Goal: Task Accomplishment & Management: Use online tool/utility

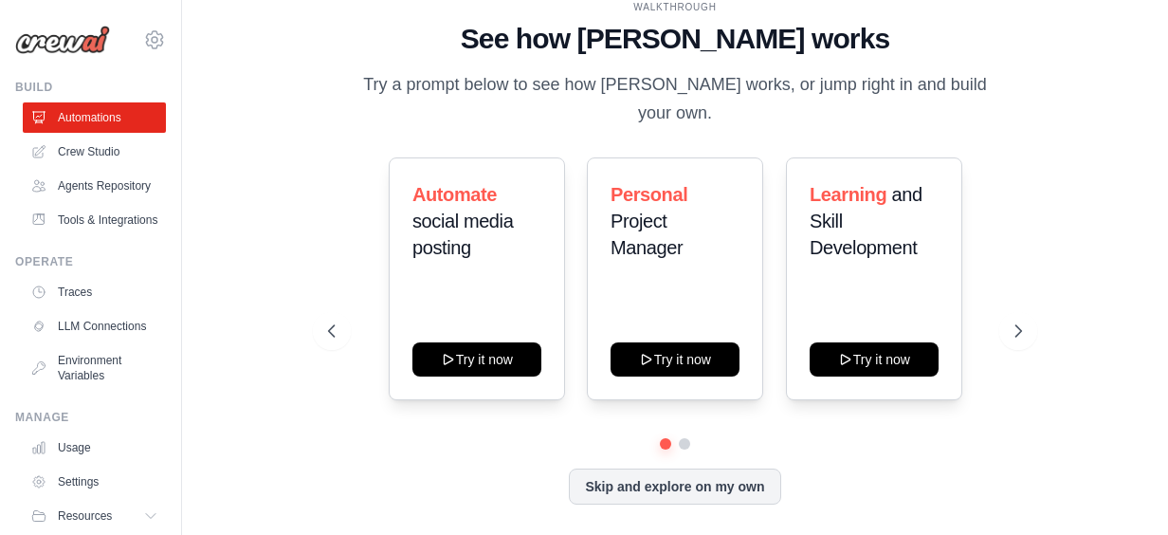
click at [771, 231] on div "Automate social media posting Try it now Personal Project Manager Try it now Le…" at bounding box center [675, 278] width 695 height 243
click at [1024, 321] on icon at bounding box center [1020, 330] width 19 height 19
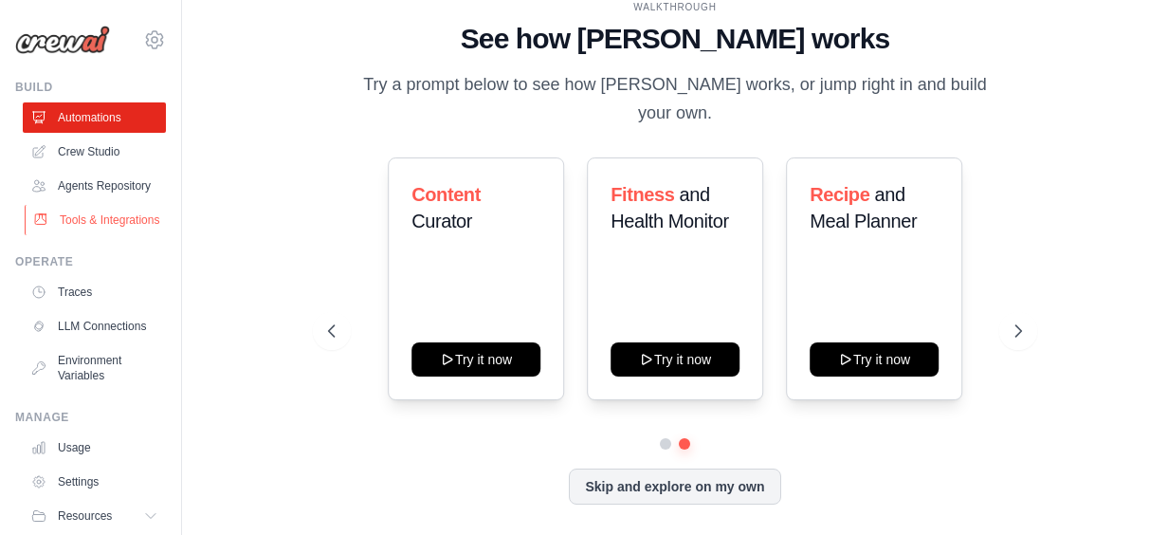
scroll to position [107, 0]
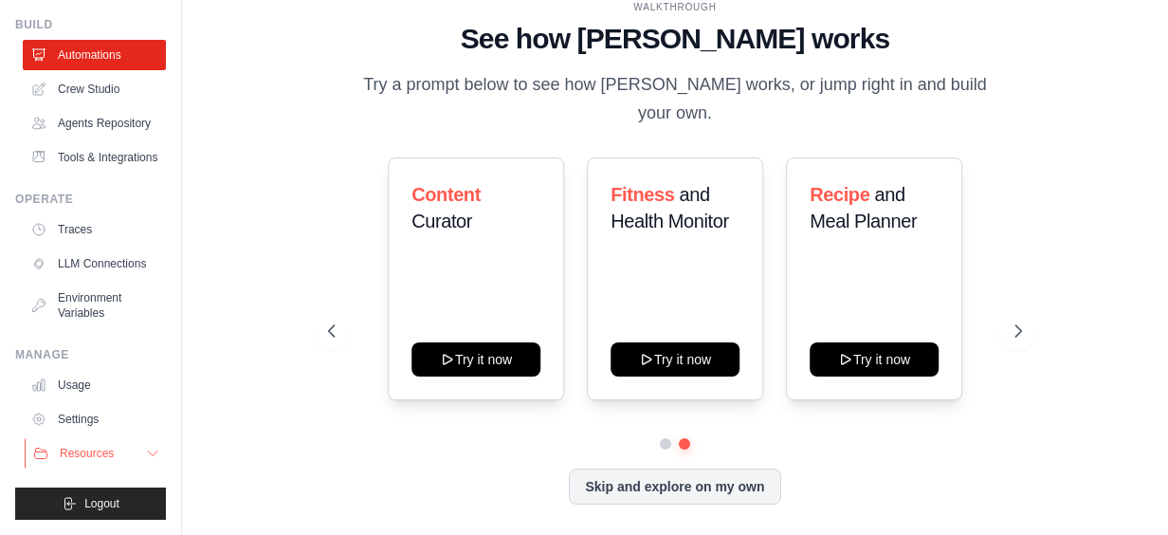
click at [145, 448] on icon at bounding box center [152, 453] width 15 height 15
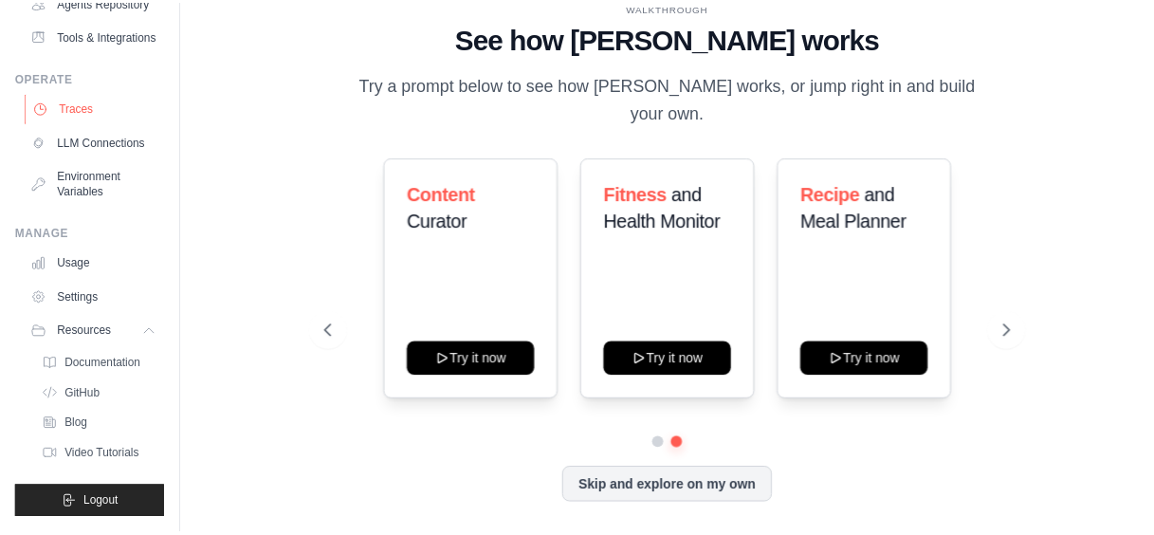
scroll to position [0, 0]
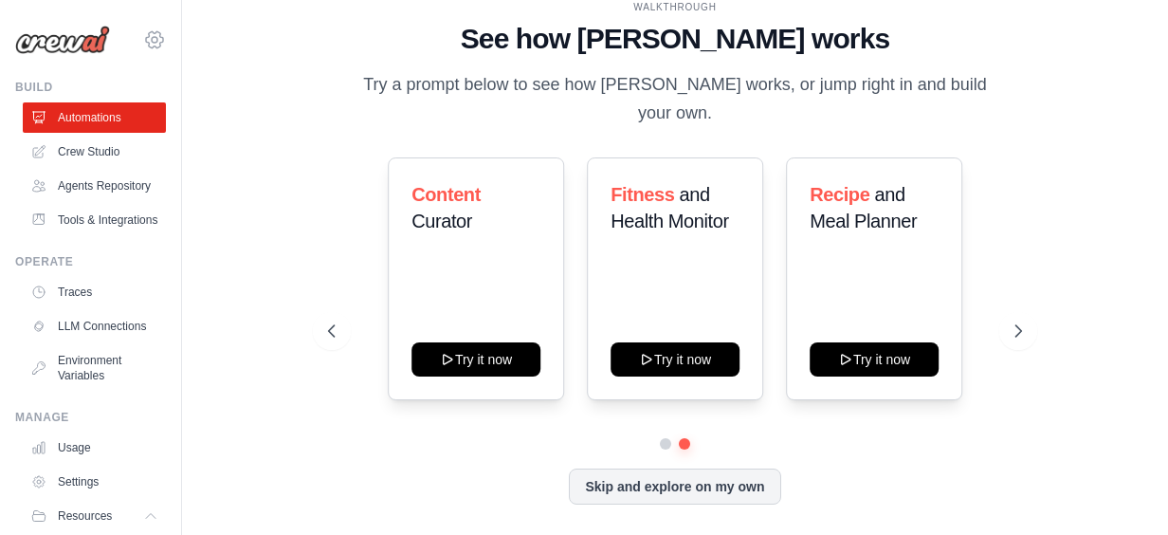
click at [143, 36] on icon at bounding box center [154, 39] width 23 height 23
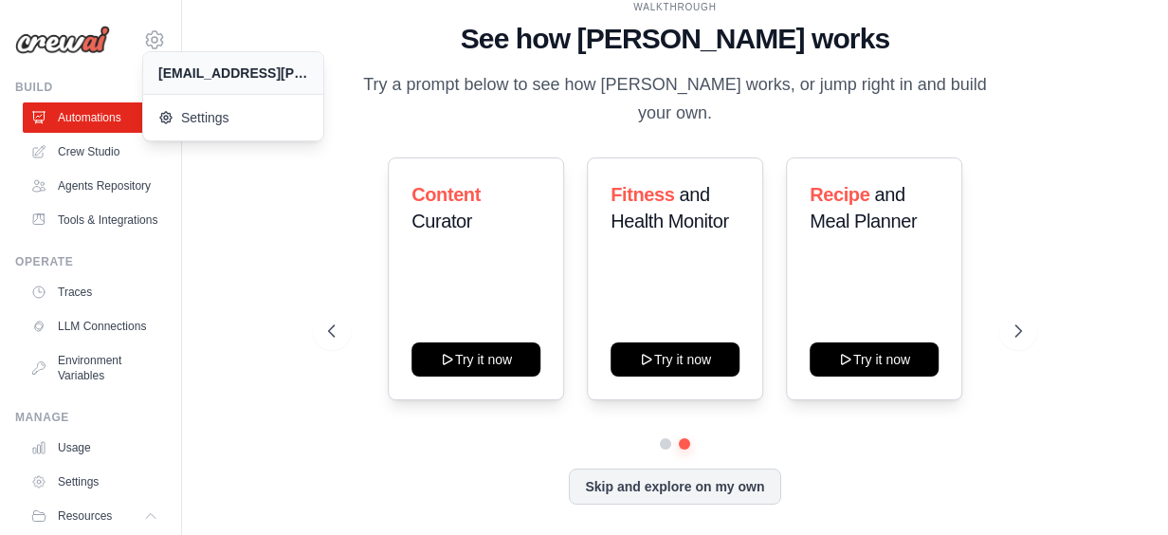
click at [211, 70] on div "[EMAIL_ADDRESS][PERSON_NAME][DOMAIN_NAME]" at bounding box center [233, 73] width 150 height 19
click at [210, 109] on span "Settings" at bounding box center [237, 117] width 150 height 19
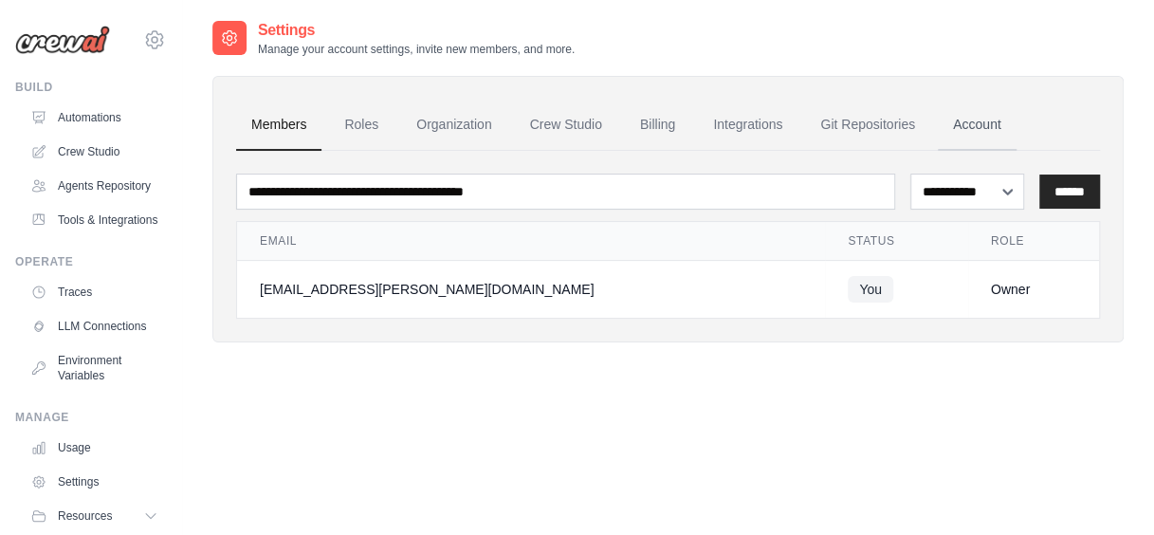
click at [982, 119] on link "Account" at bounding box center [977, 125] width 79 height 51
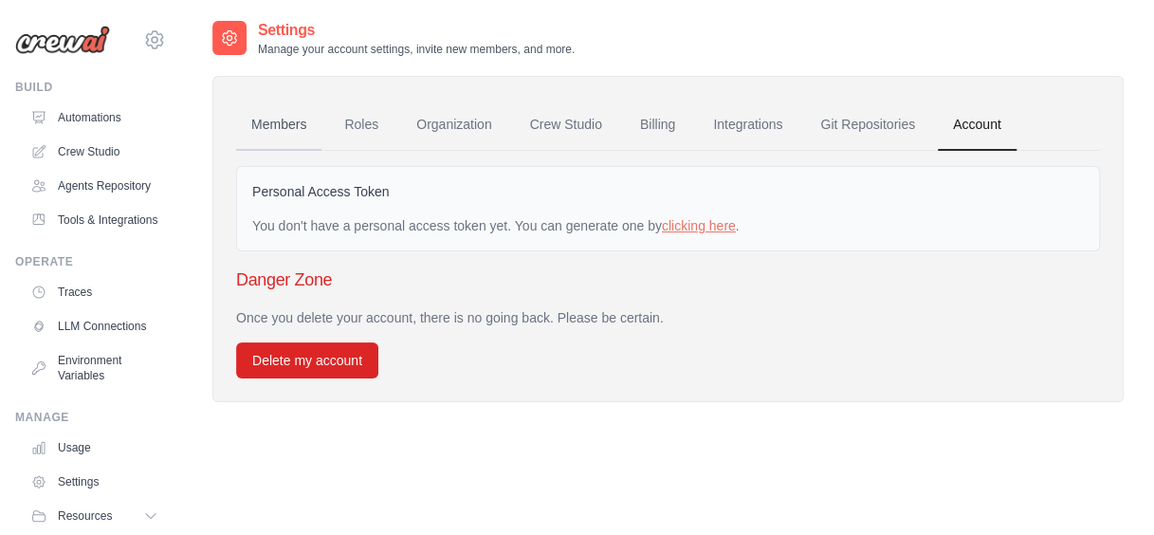
click at [290, 119] on link "Members" at bounding box center [278, 125] width 85 height 51
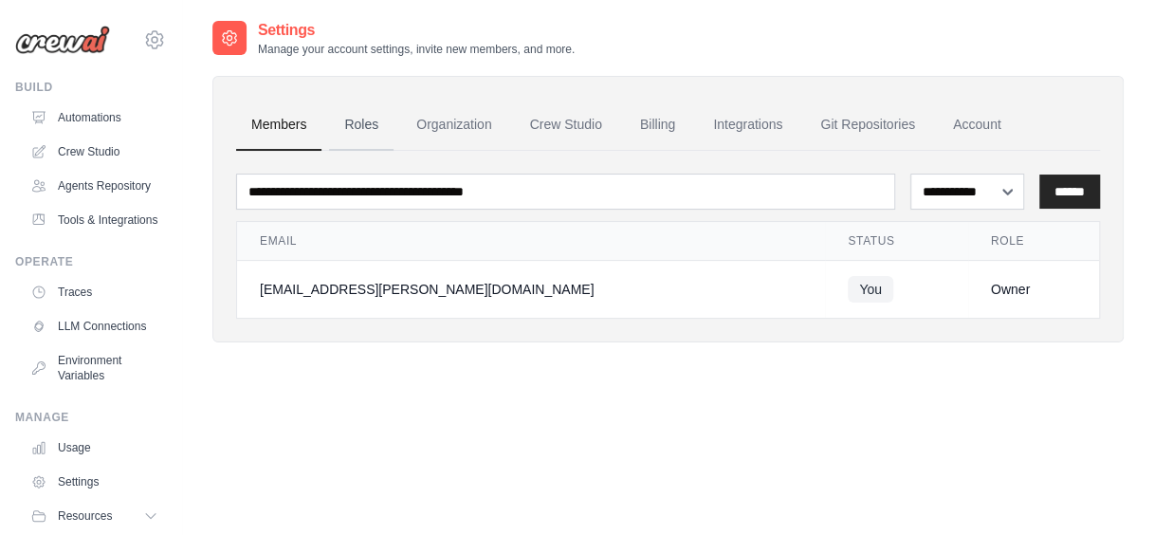
click at [388, 125] on link "Roles" at bounding box center [361, 125] width 64 height 51
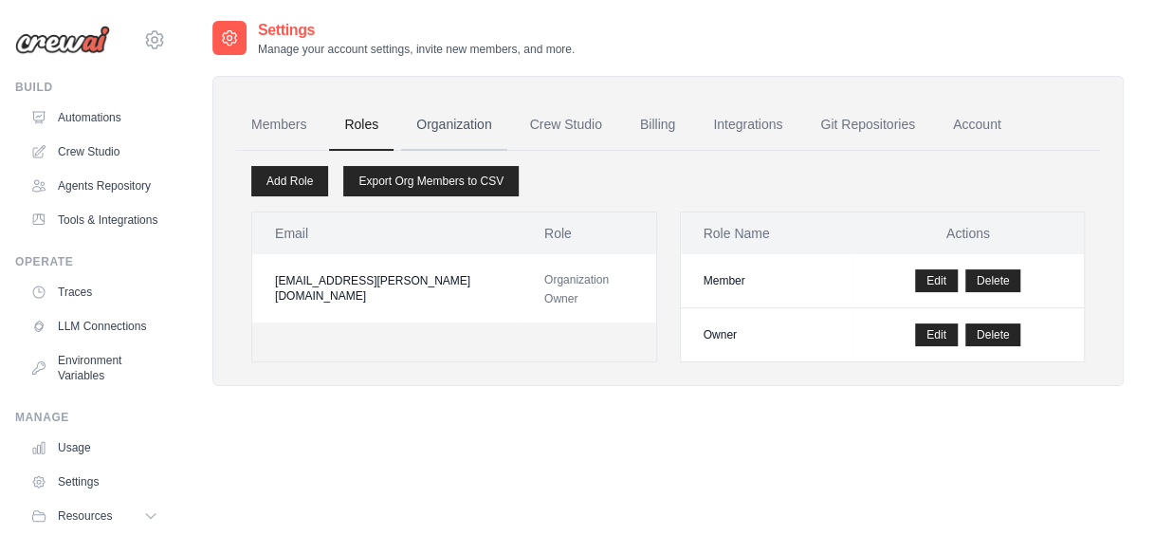
click at [442, 121] on link "Organization" at bounding box center [453, 125] width 105 height 51
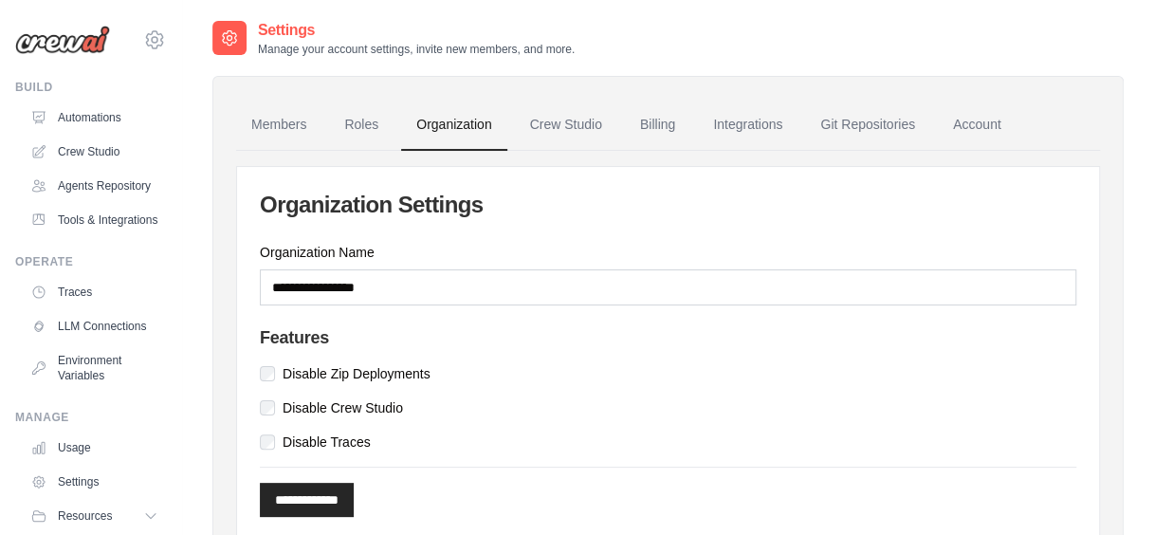
scroll to position [76, 0]
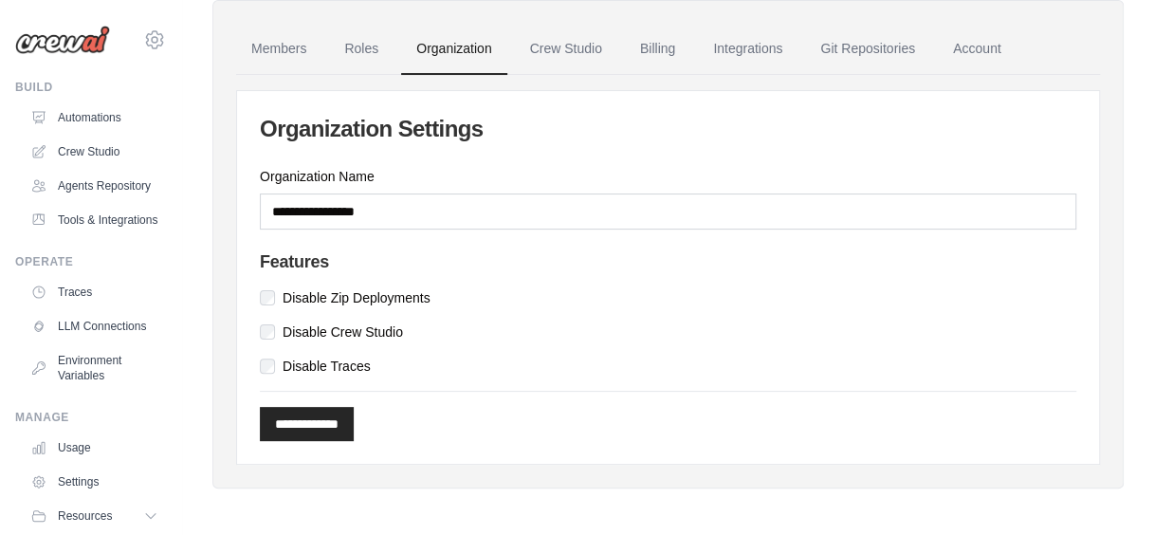
click at [83, 36] on img at bounding box center [62, 40] width 95 height 28
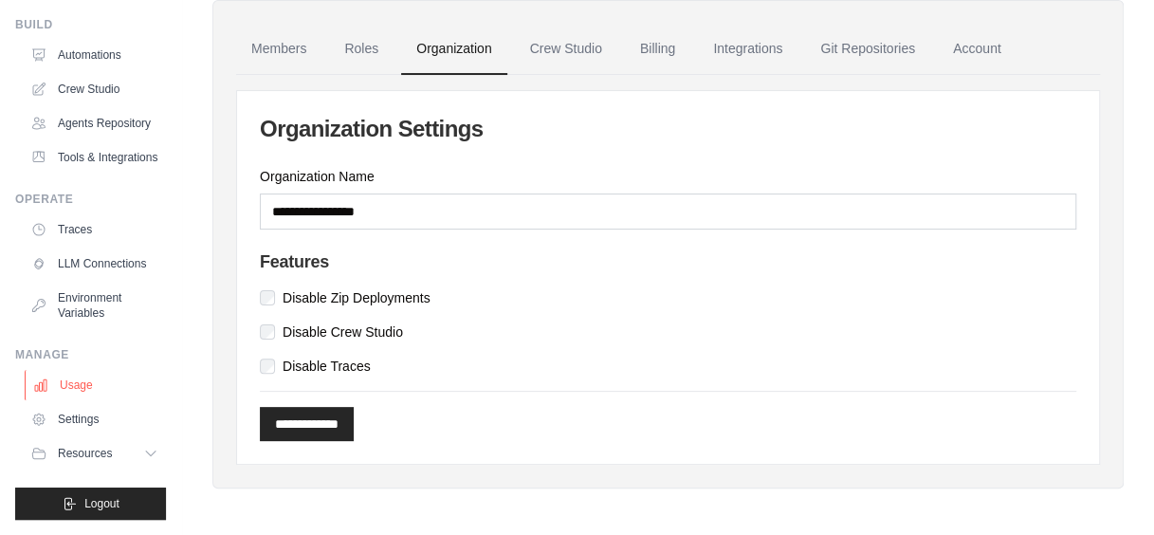
click at [79, 392] on link "Usage" at bounding box center [96, 385] width 143 height 30
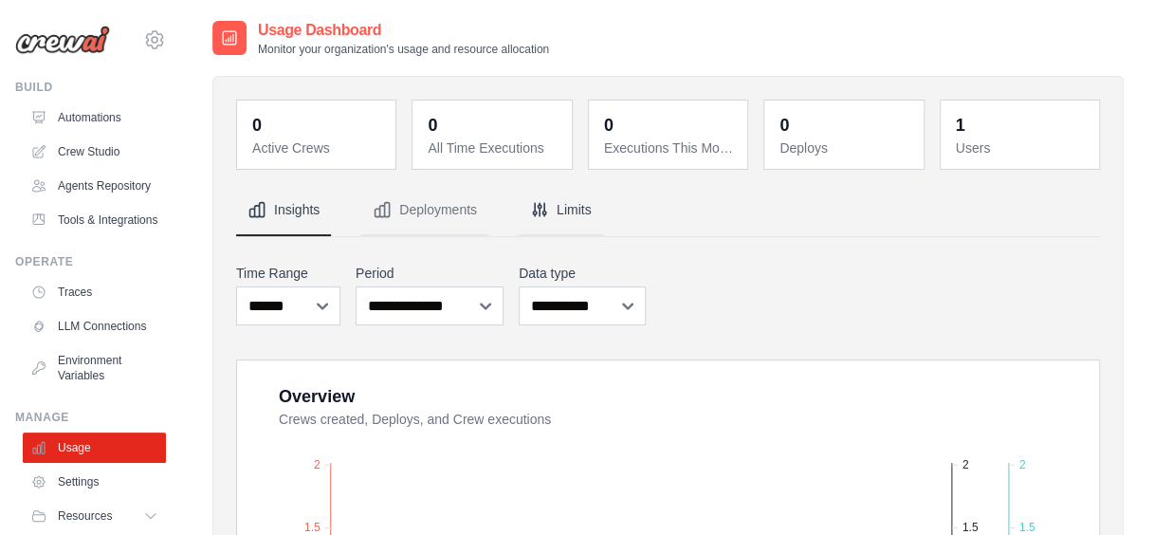
click at [555, 201] on button "Limits" at bounding box center [561, 210] width 84 height 51
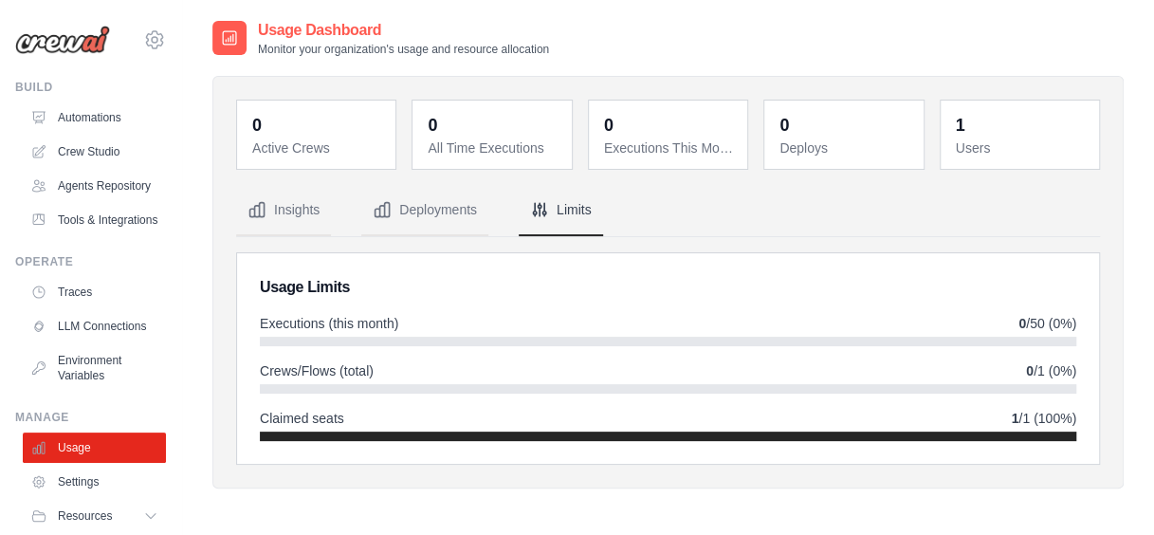
click at [1083, 207] on nav "Insights Deployments Limits" at bounding box center [668, 210] width 864 height 51
click at [983, 127] on dd "1" at bounding box center [1022, 125] width 132 height 27
click at [426, 205] on button "Deployments" at bounding box center [424, 210] width 127 height 51
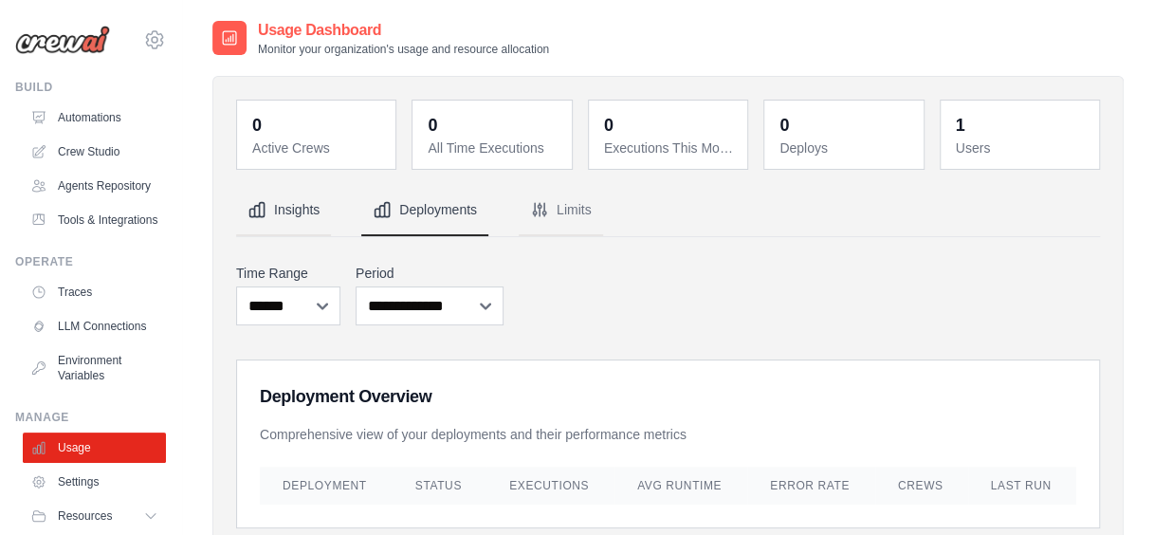
click at [311, 212] on button "Insights" at bounding box center [283, 210] width 95 height 51
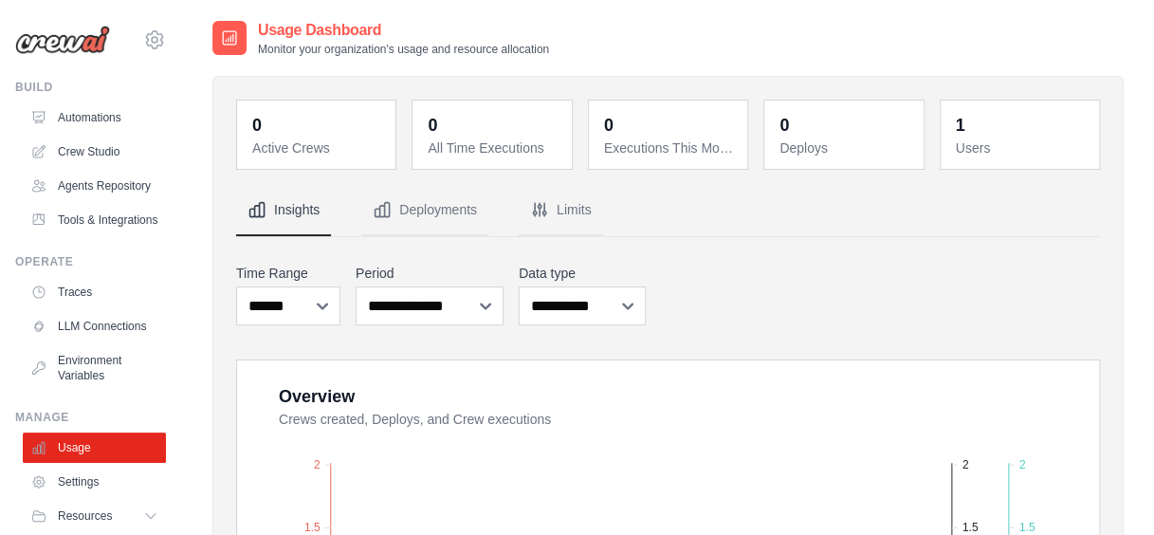
click at [68, 50] on img at bounding box center [62, 40] width 95 height 28
click at [59, 39] on img at bounding box center [62, 40] width 95 height 28
click at [78, 146] on link "Crew Studio" at bounding box center [96, 152] width 143 height 30
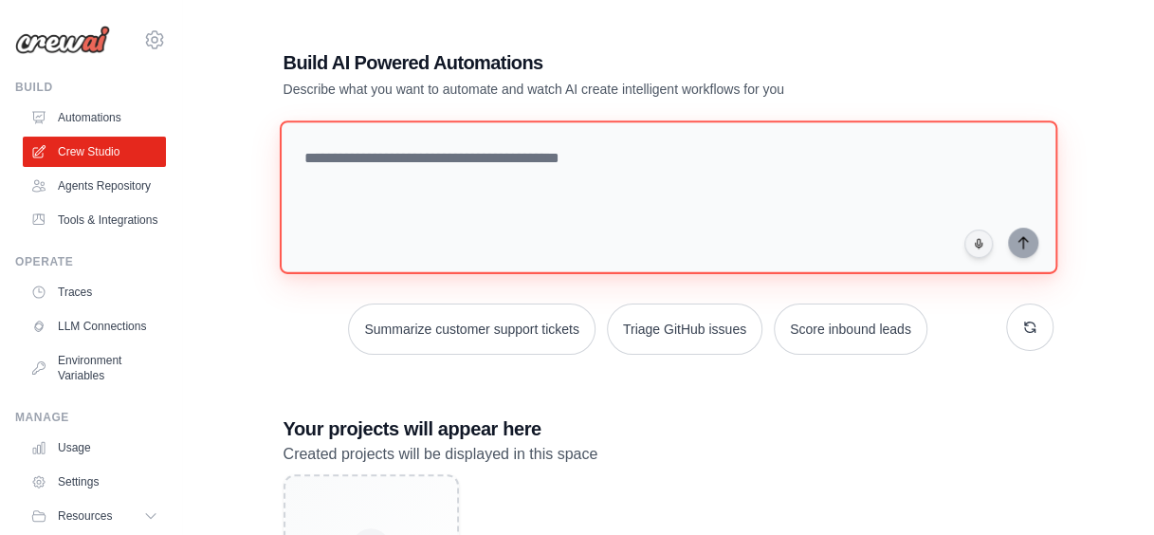
click at [527, 163] on textarea at bounding box center [667, 197] width 777 height 154
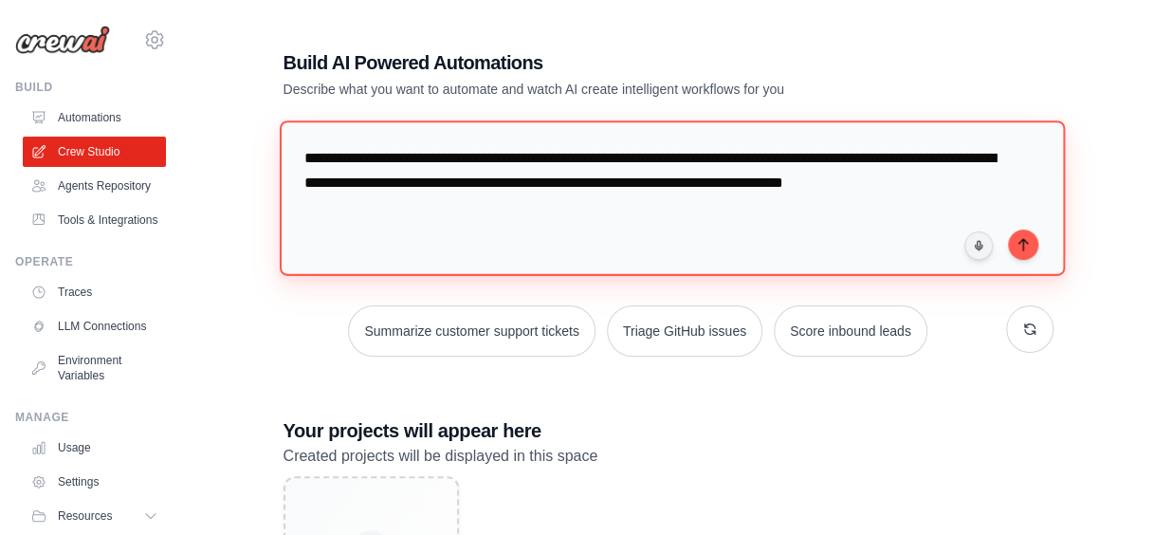
click at [660, 182] on textarea "**********" at bounding box center [671, 197] width 785 height 155
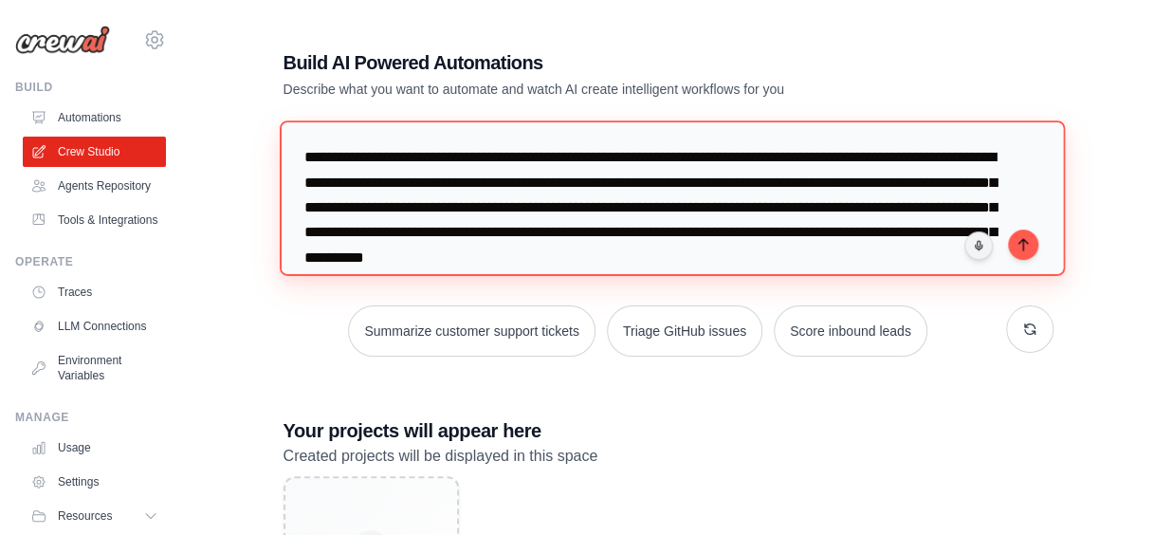
scroll to position [19, 0]
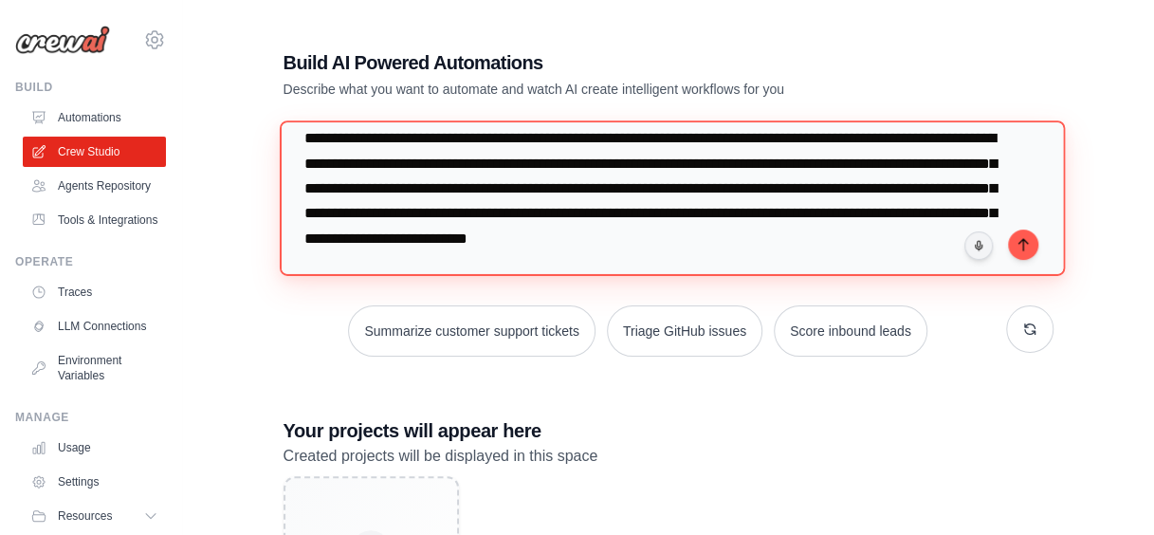
click at [502, 264] on textarea "**********" at bounding box center [671, 197] width 785 height 155
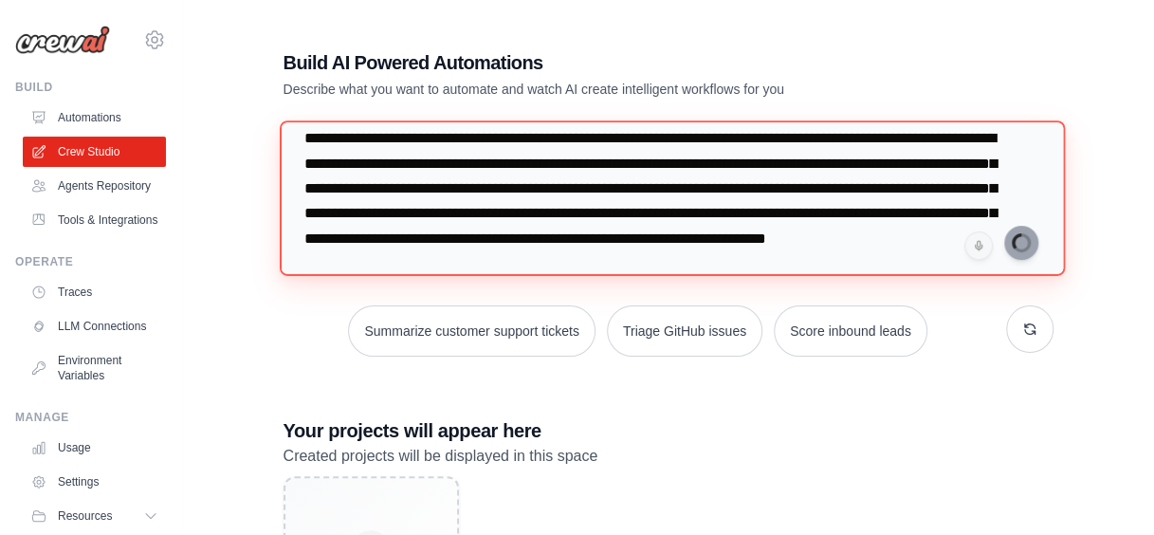
type textarea "**********"
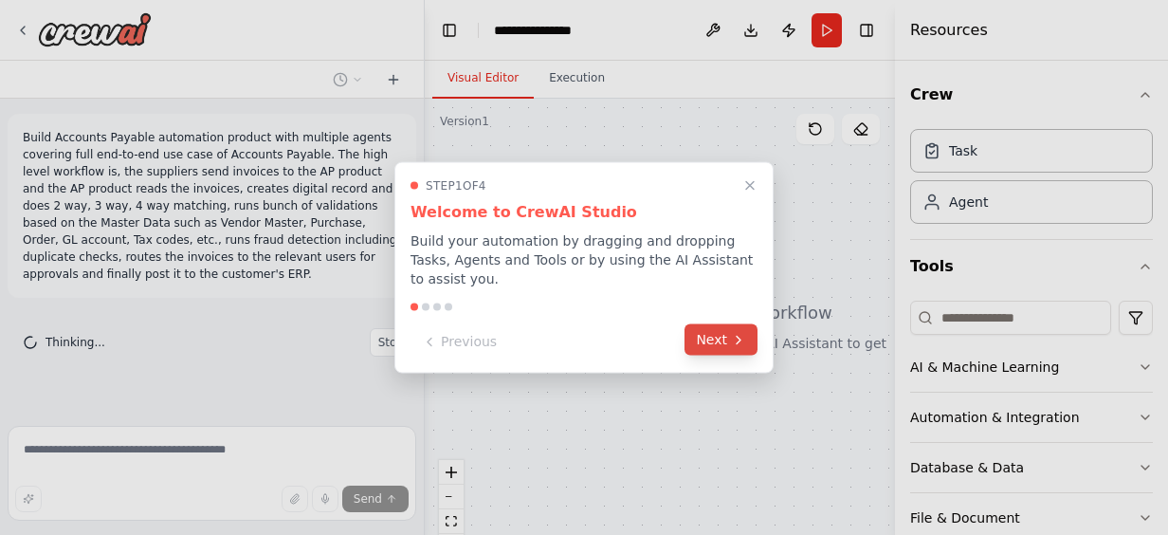
click at [722, 328] on button "Next" at bounding box center [720, 339] width 73 height 31
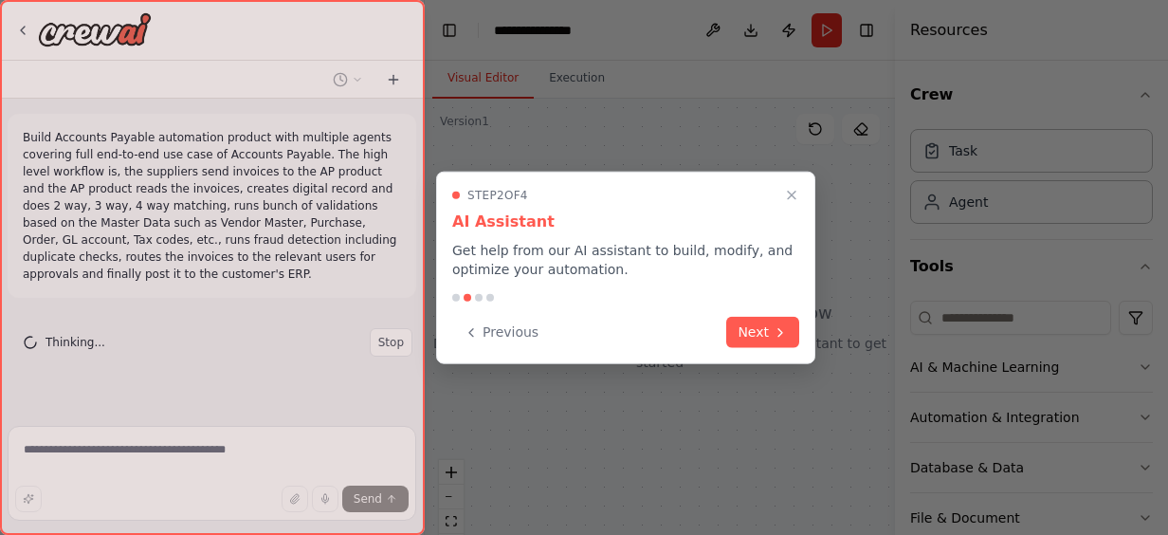
click at [722, 328] on div "Previous Next" at bounding box center [625, 332] width 347 height 31
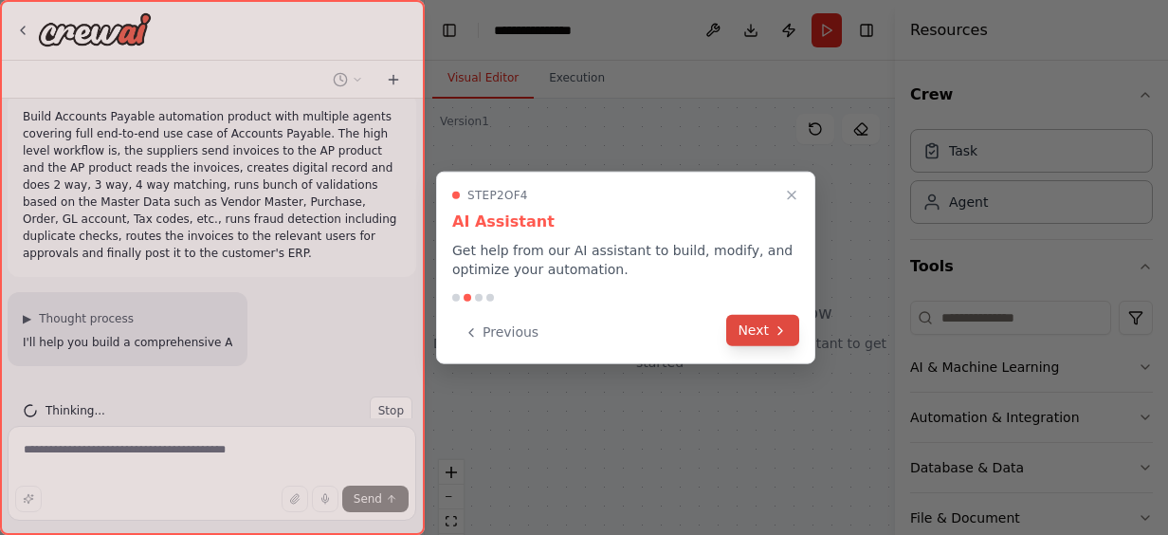
scroll to position [76, 0]
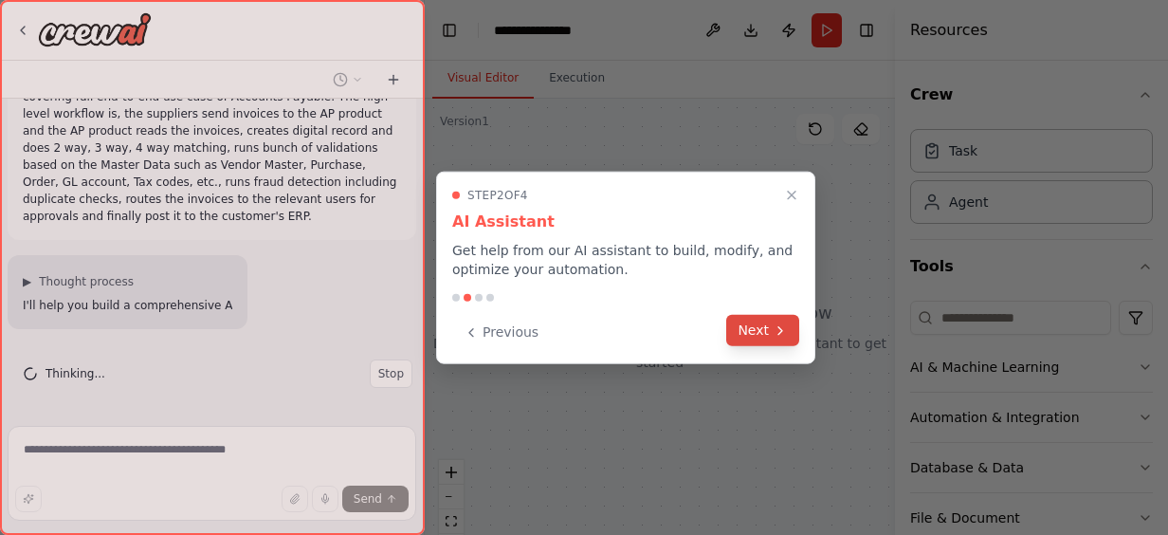
click at [742, 324] on button "Next" at bounding box center [762, 330] width 73 height 31
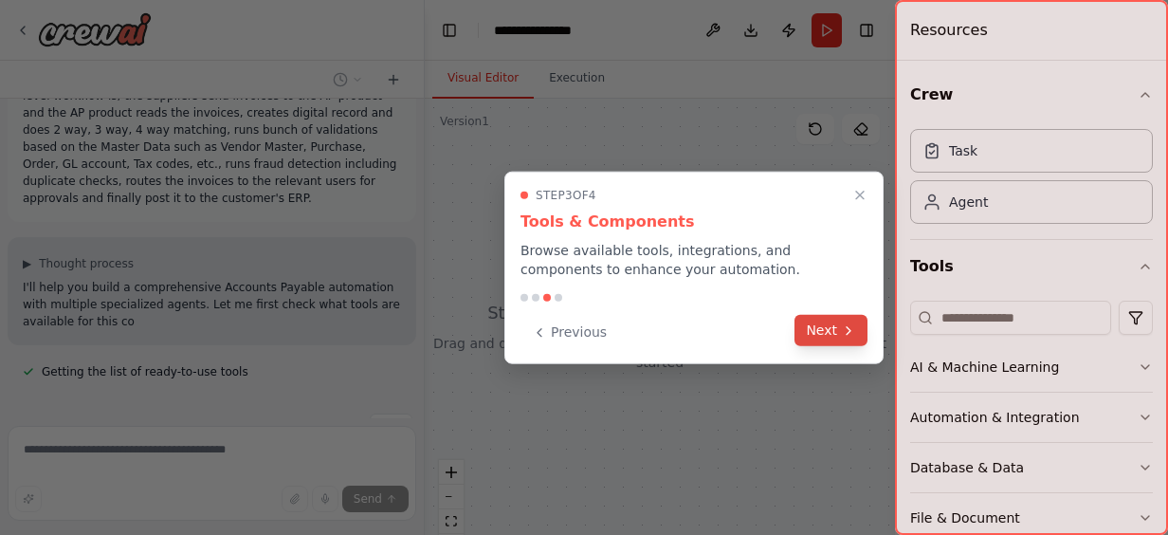
click at [806, 325] on button "Next" at bounding box center [830, 330] width 73 height 31
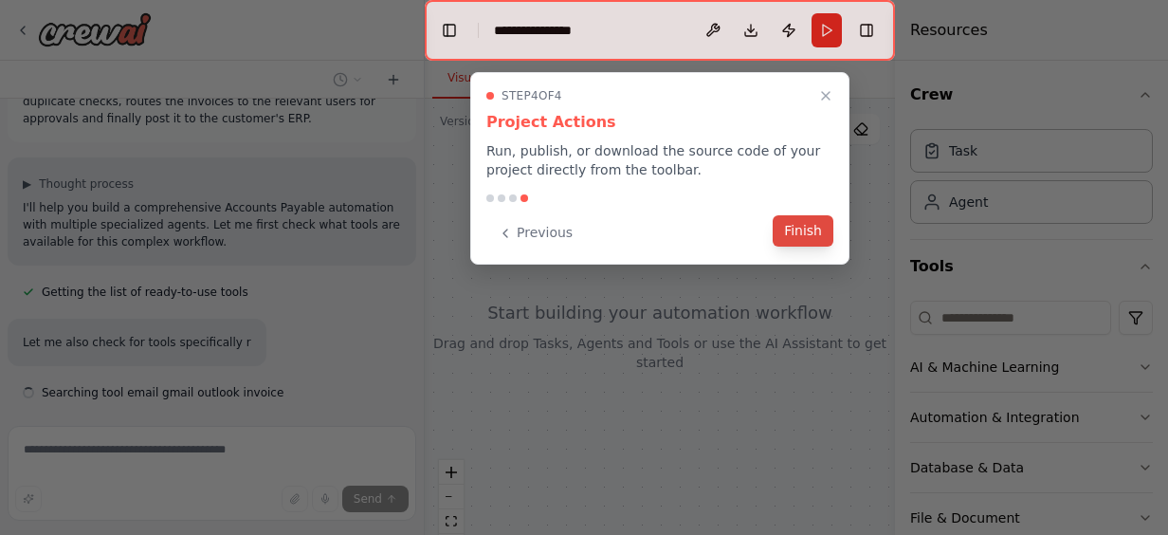
scroll to position [210, 0]
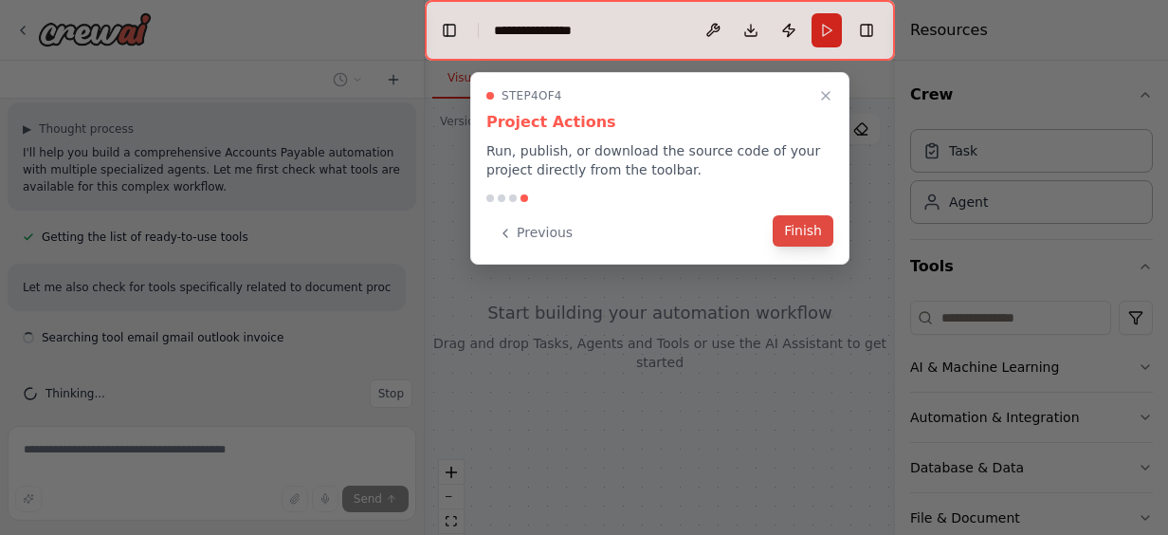
click at [807, 224] on button "Finish" at bounding box center [803, 230] width 61 height 31
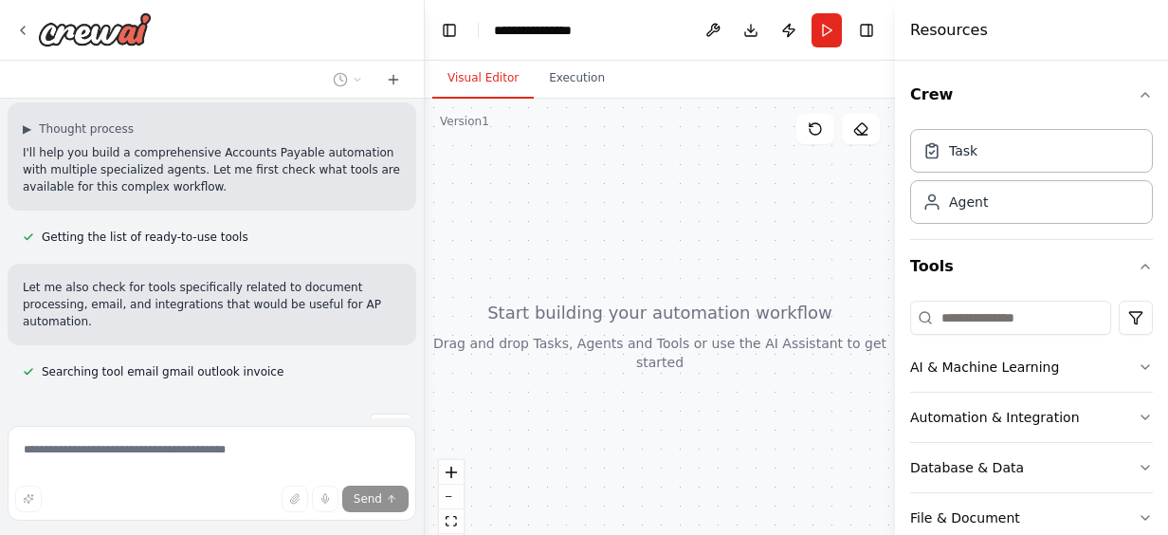
scroll to position [228, 0]
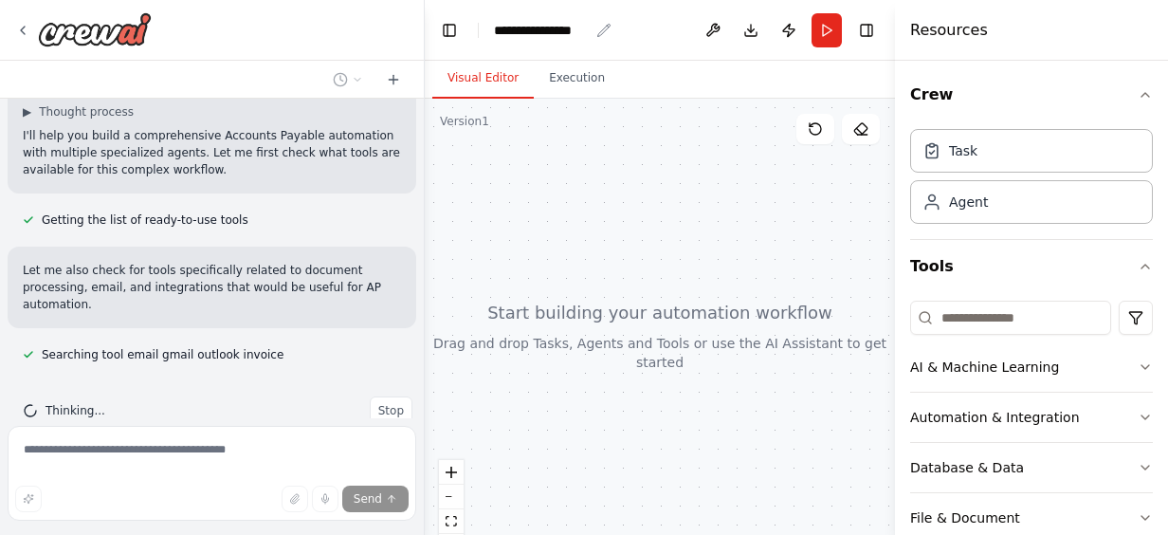
click at [539, 35] on div "**********" at bounding box center [541, 30] width 95 height 19
click at [539, 34] on div "**********" at bounding box center [565, 30] width 142 height 19
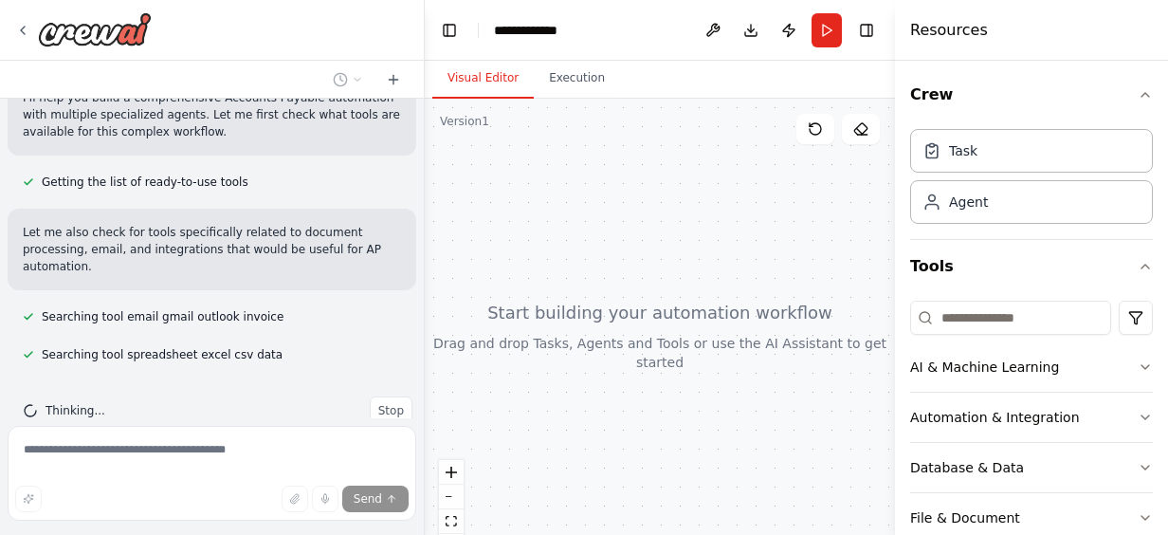
scroll to position [303, 0]
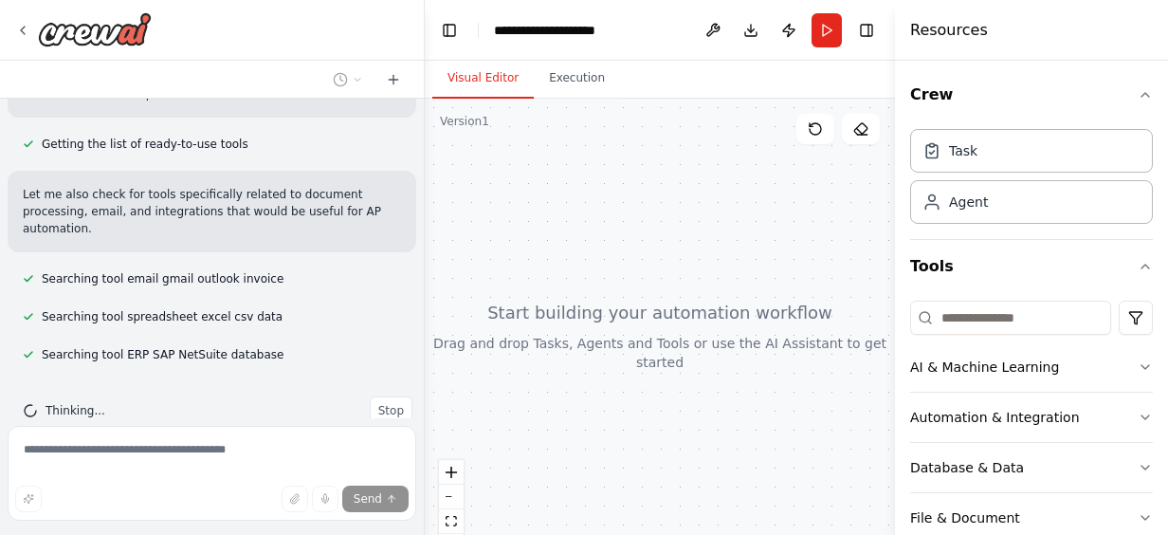
click at [720, 61] on div "Visual Editor Execution" at bounding box center [660, 80] width 470 height 38
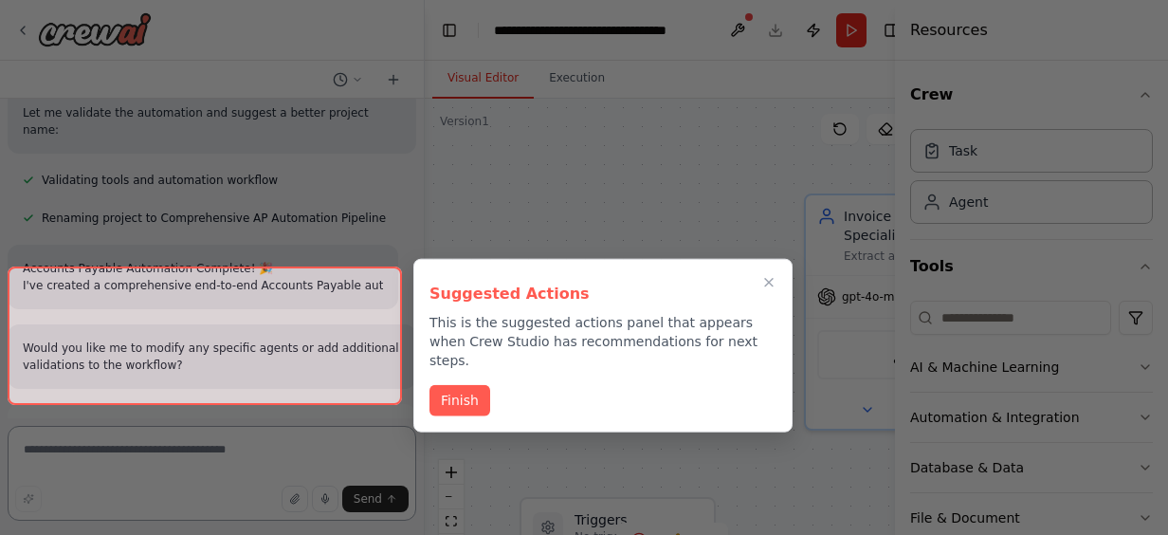
scroll to position [2338, 0]
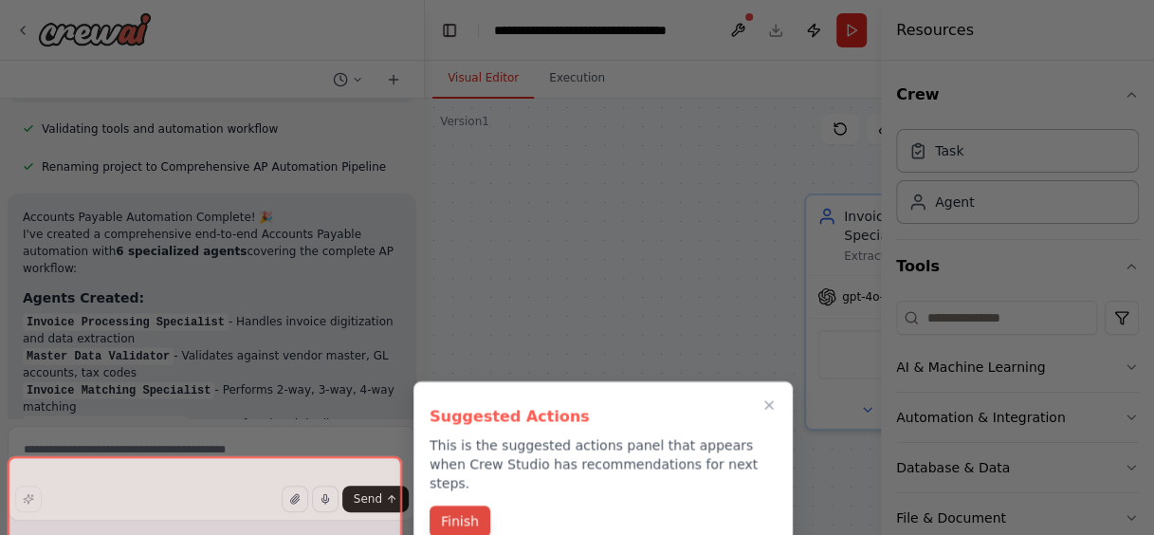
click at [468, 505] on button "Finish" at bounding box center [459, 520] width 61 height 31
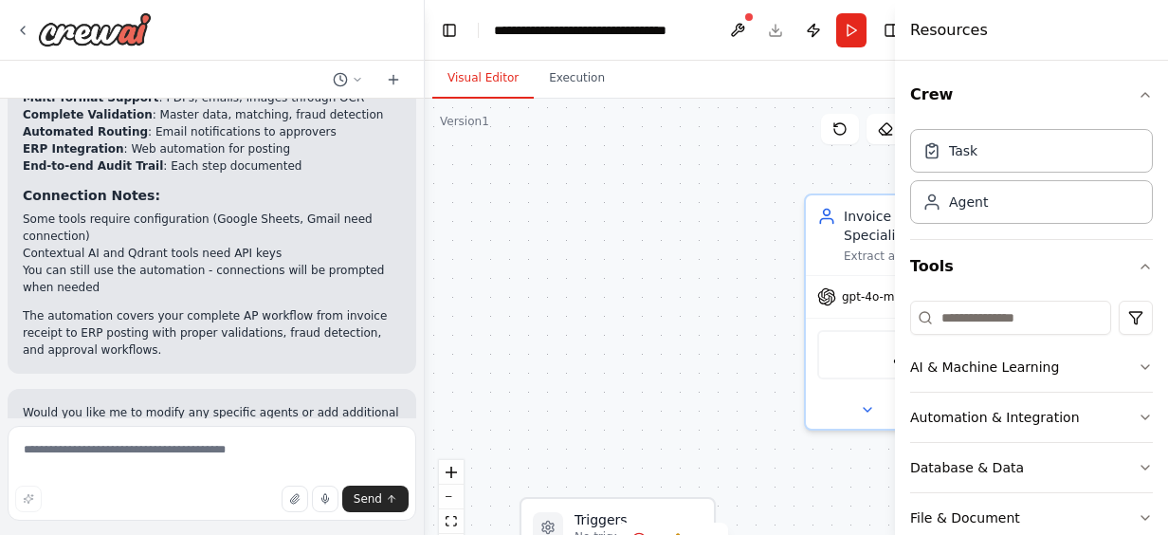
scroll to position [3039, 0]
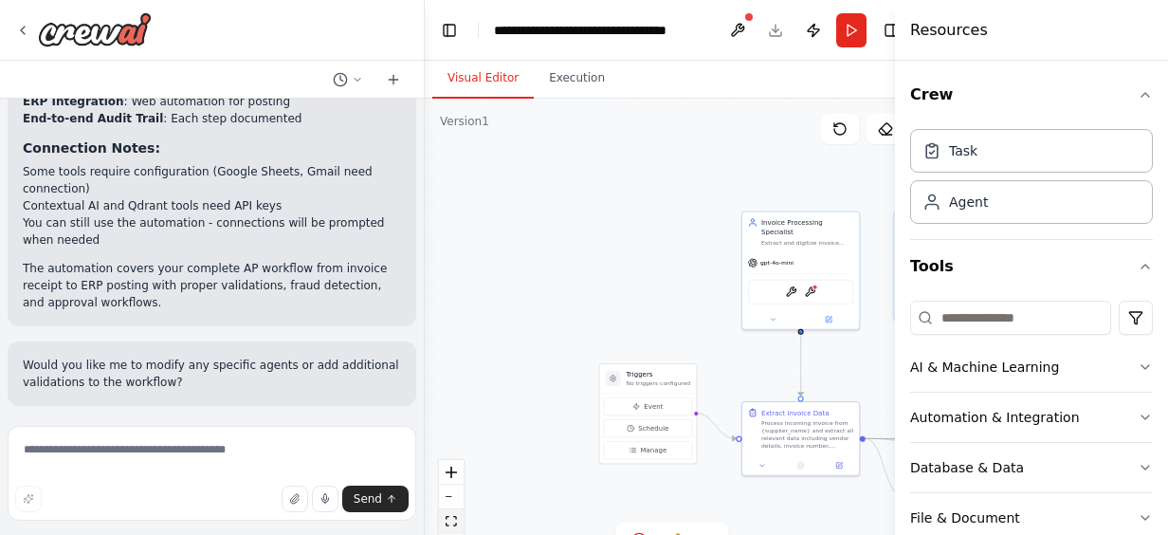
click at [446, 523] on icon "fit view" at bounding box center [451, 521] width 11 height 10
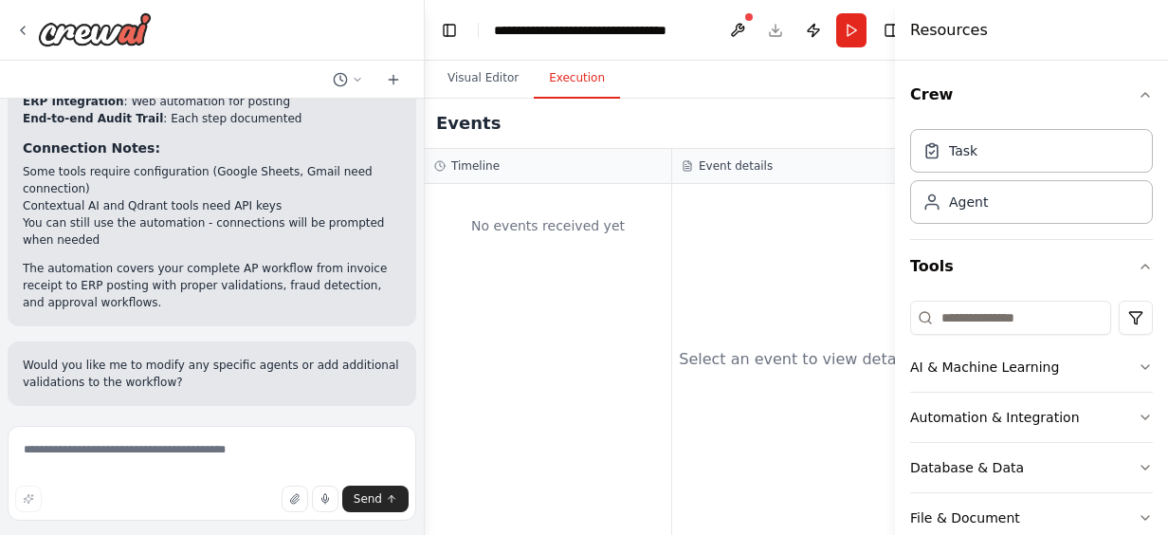
click at [572, 72] on button "Execution" at bounding box center [577, 79] width 86 height 40
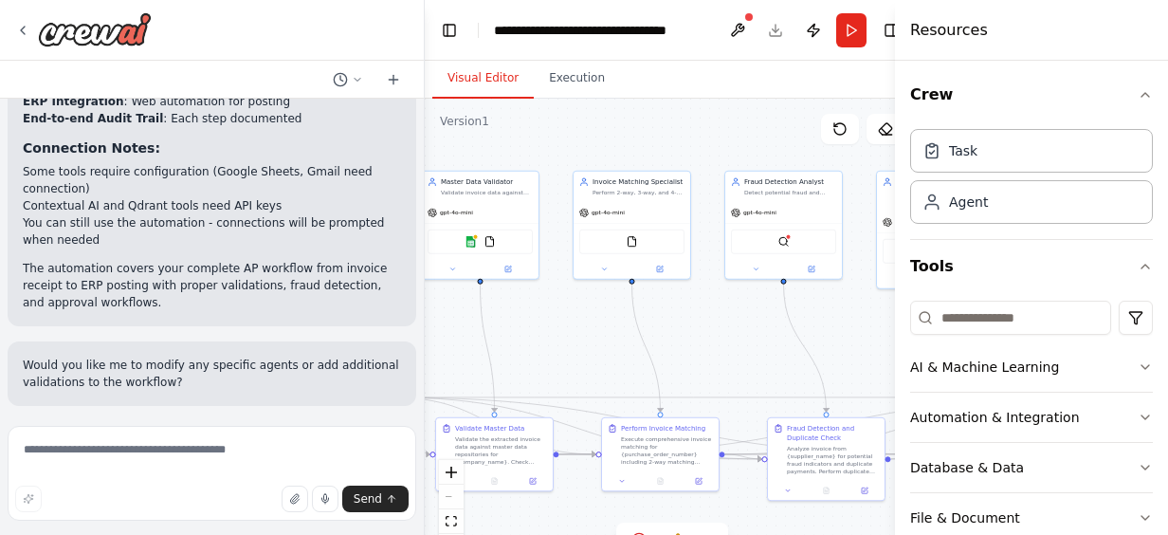
click at [502, 72] on button "Visual Editor" at bounding box center [482, 79] width 101 height 40
click at [448, 34] on button "Toggle Left Sidebar" at bounding box center [449, 30] width 27 height 27
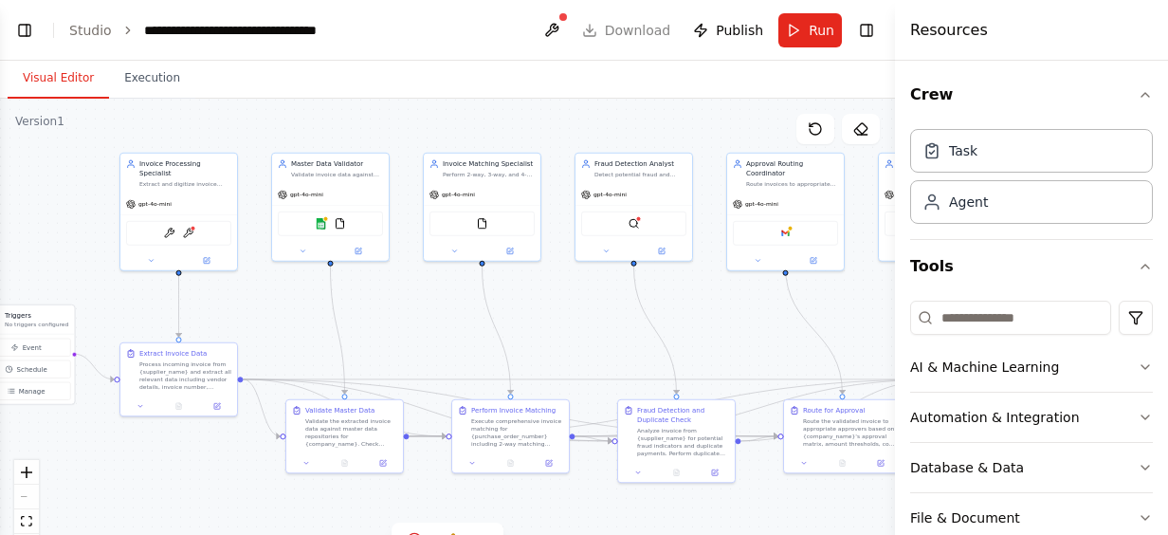
drag, startPoint x: 283, startPoint y: 364, endPoint x: 558, endPoint y: 346, distance: 275.5
click at [558, 346] on div ".deletable-edge-delete-btn { width: 20px; height: 20px; border: 0px solid #ffff…" at bounding box center [447, 336] width 895 height 474
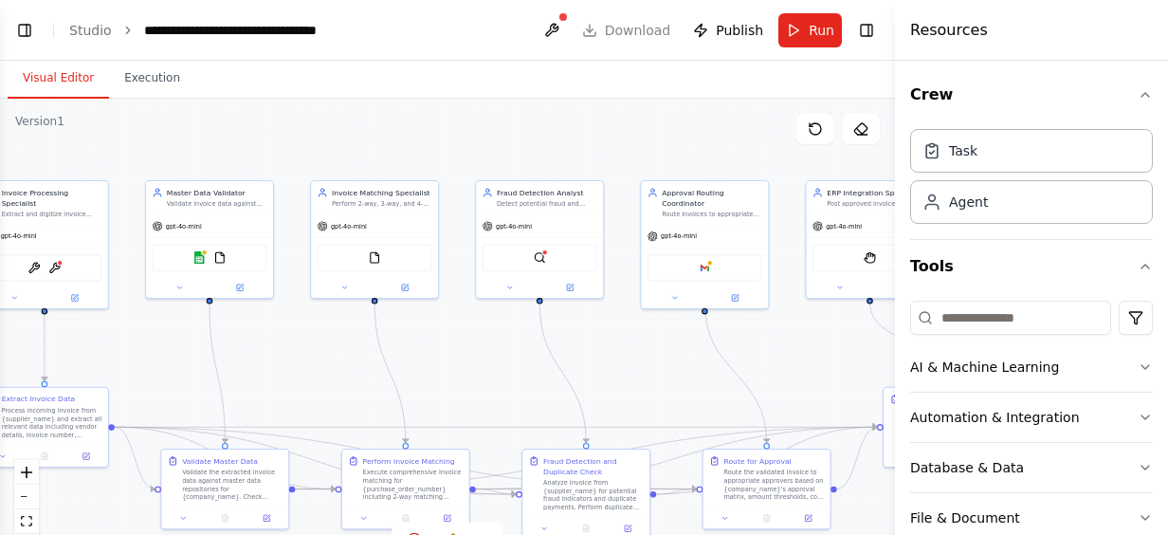
drag, startPoint x: 439, startPoint y: 334, endPoint x: 310, endPoint y: 370, distance: 133.9
click at [310, 370] on div ".deletable-edge-delete-btn { width: 20px; height: 20px; border: 0px solid #ffff…" at bounding box center [447, 336] width 895 height 474
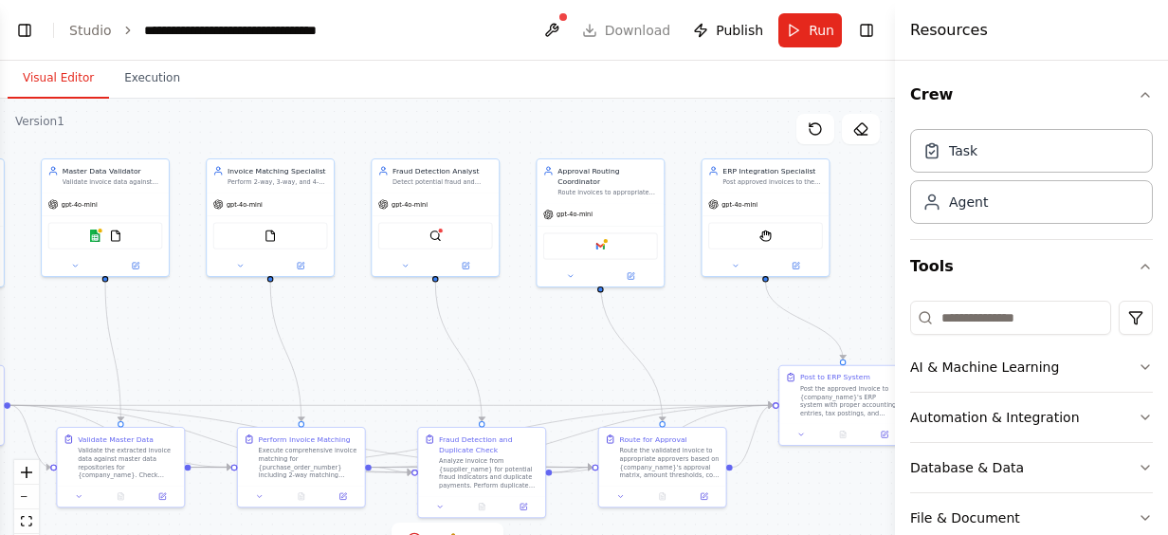
drag, startPoint x: 463, startPoint y: 365, endPoint x: 358, endPoint y: 343, distance: 106.5
click at [358, 343] on div ".deletable-edge-delete-btn { width: 20px; height: 20px; border: 0px solid #ffff…" at bounding box center [447, 336] width 895 height 474
click at [582, 243] on div "Google gmail" at bounding box center [600, 243] width 115 height 27
click at [626, 236] on div "Google gmail" at bounding box center [600, 243] width 115 height 27
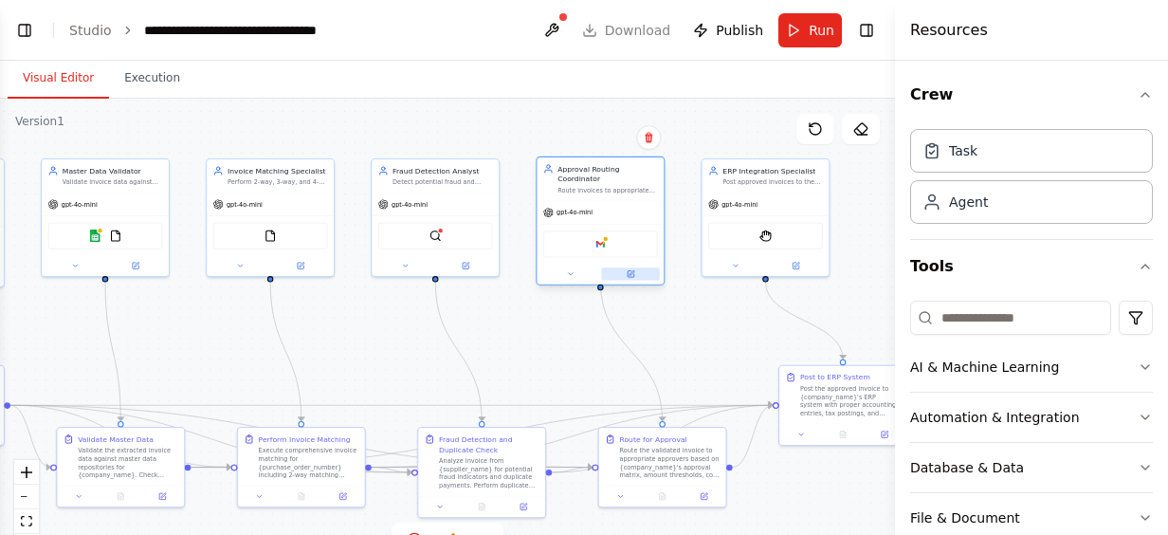
click at [628, 267] on button at bounding box center [630, 273] width 58 height 12
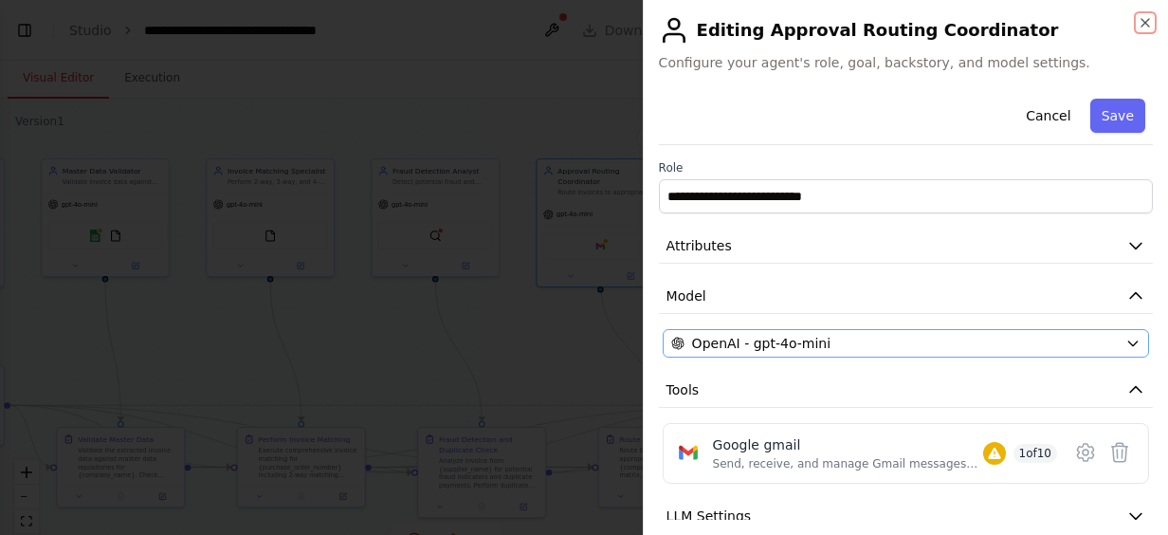
scroll to position [126, 0]
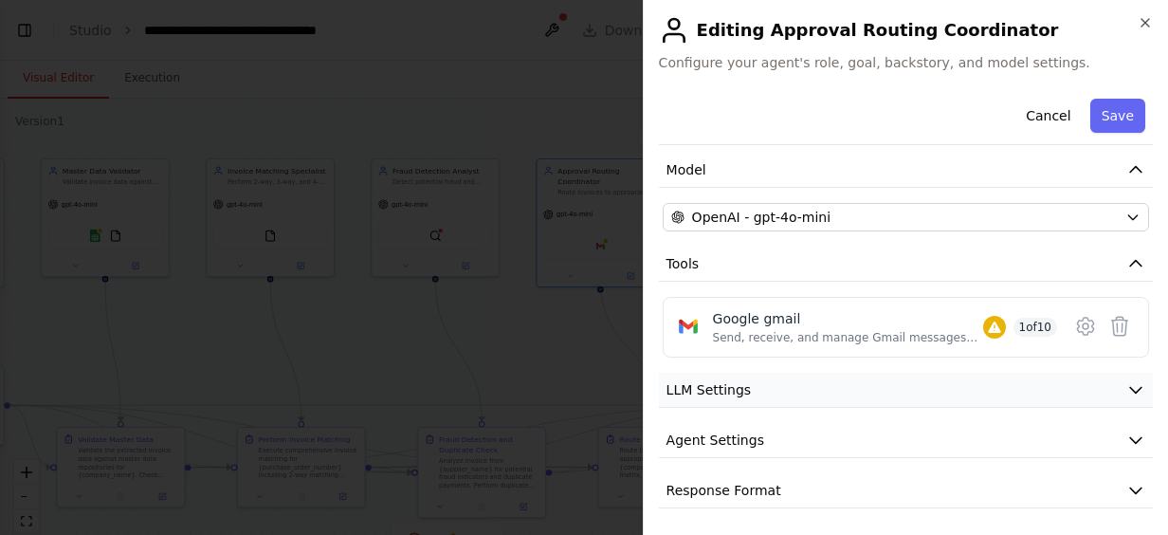
click at [1126, 394] on icon "button" at bounding box center [1135, 389] width 19 height 19
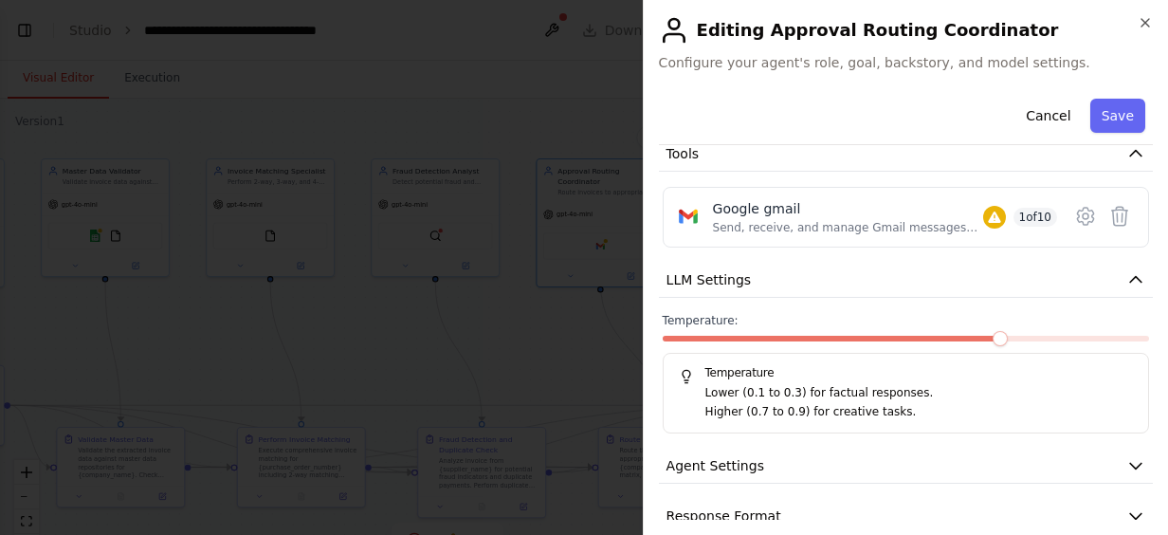
scroll to position [262, 0]
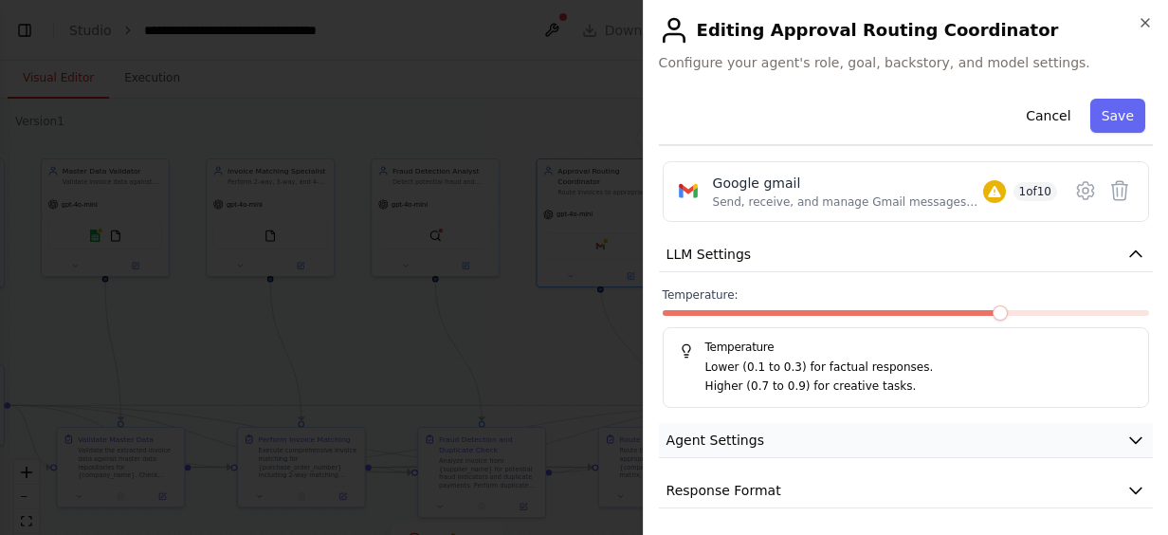
click at [1098, 444] on button "Agent Settings" at bounding box center [906, 440] width 494 height 35
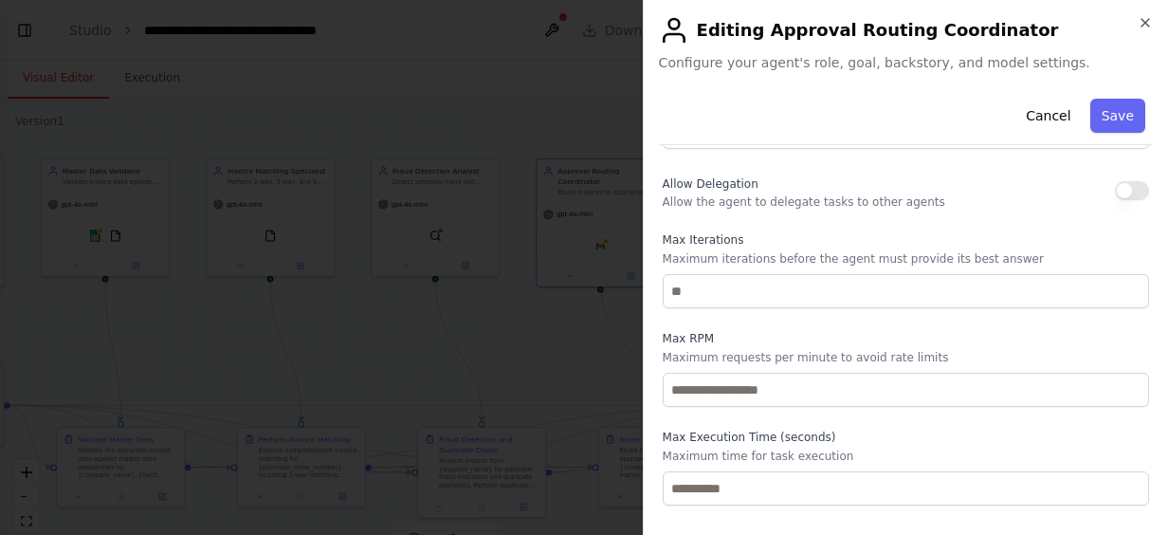
scroll to position [785, 0]
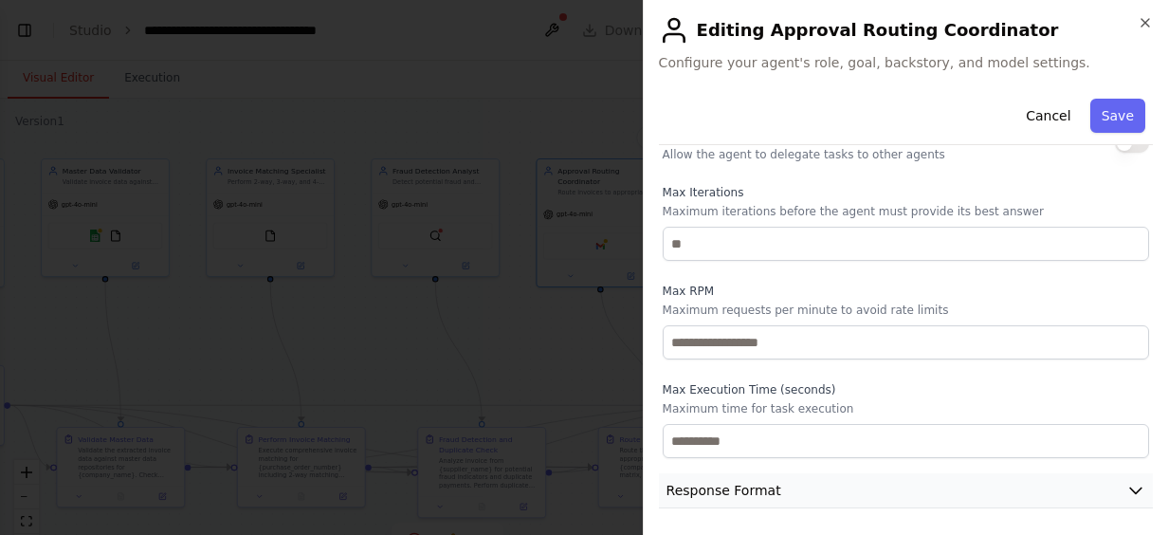
click at [1130, 488] on icon "button" at bounding box center [1135, 491] width 11 height 6
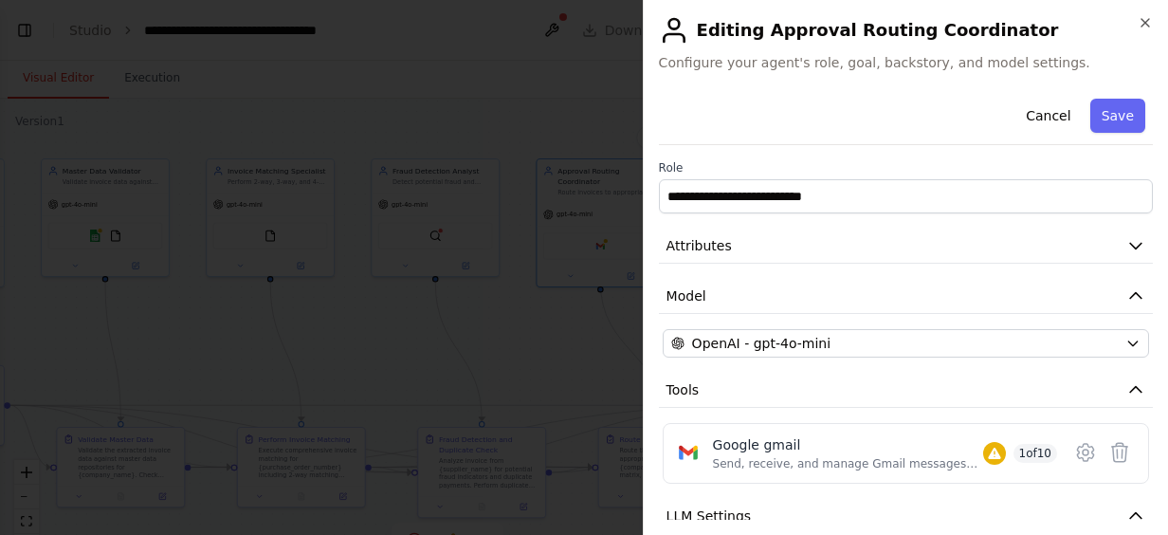
scroll to position [68, 0]
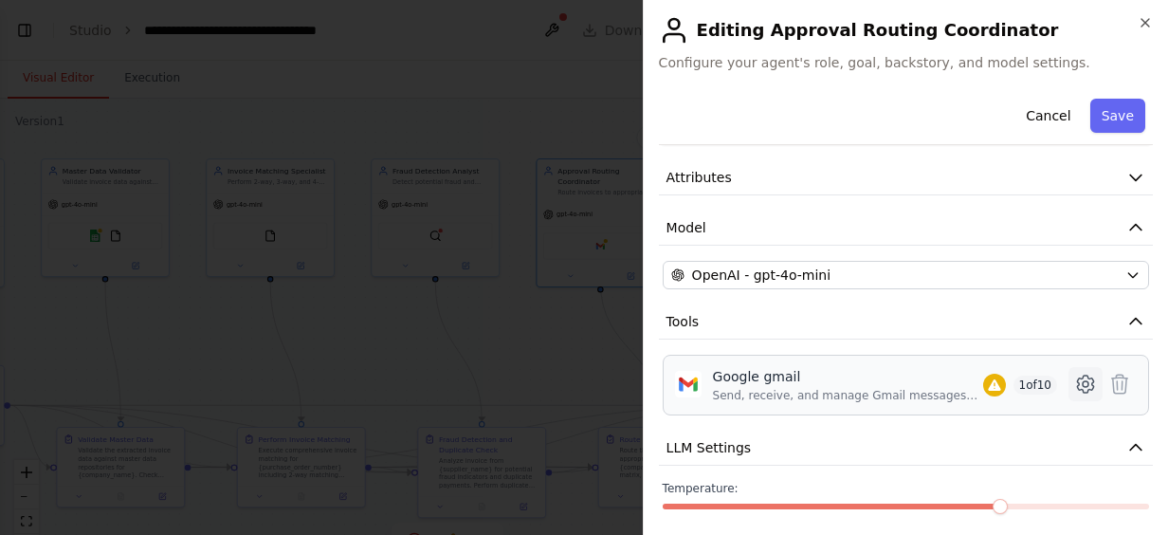
click at [1079, 381] on icon at bounding box center [1085, 384] width 23 height 23
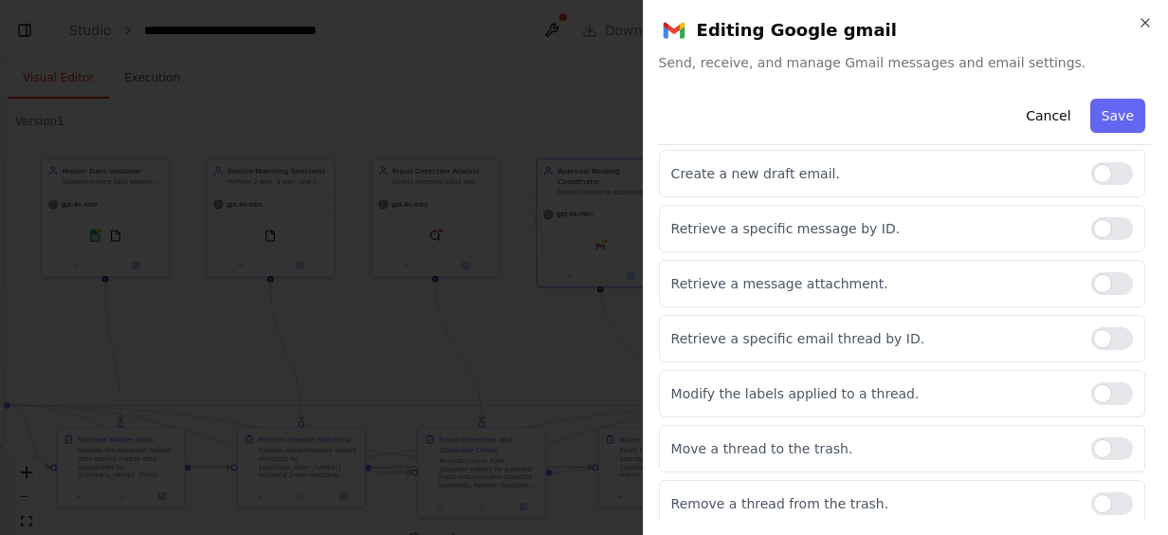
scroll to position [0, 0]
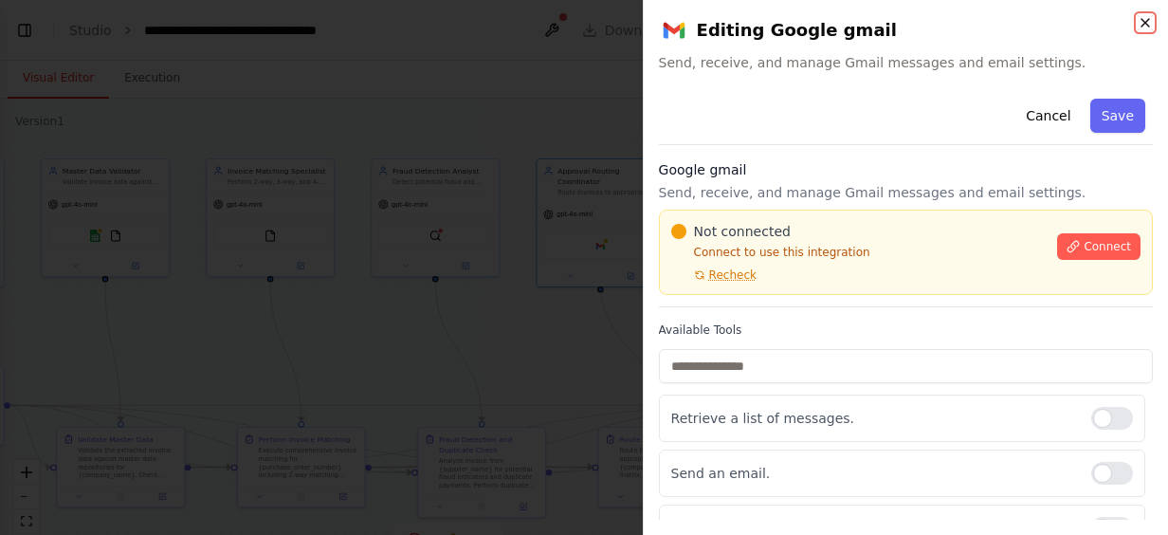
click at [1149, 15] on icon "button" at bounding box center [1145, 22] width 15 height 15
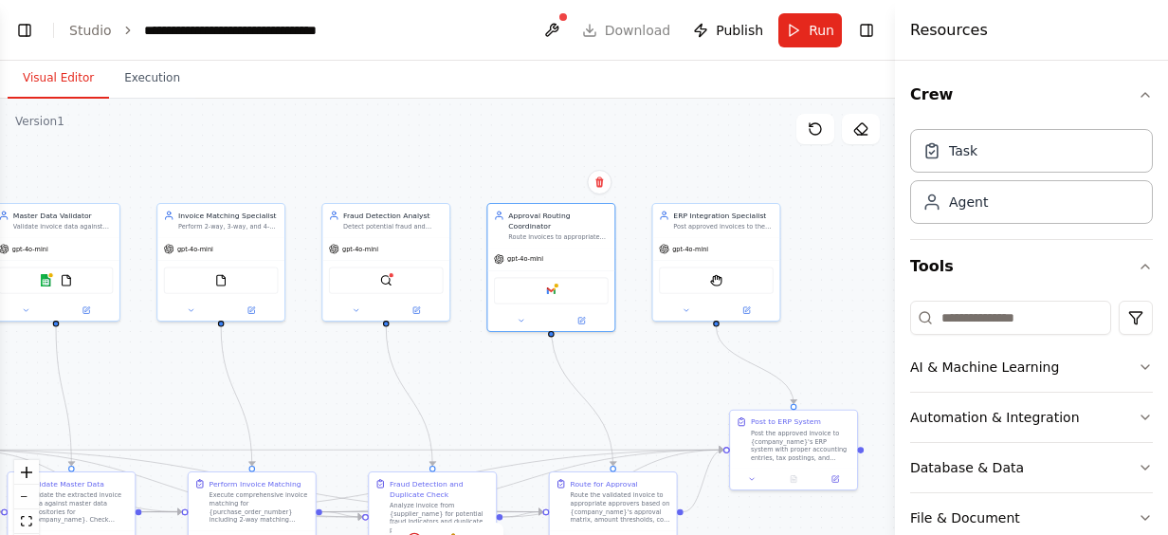
drag, startPoint x: 209, startPoint y: 305, endPoint x: 171, endPoint y: 362, distance: 68.4
click at [171, 362] on div ".deletable-edge-delete-btn { width: 20px; height: 20px; border: 0px solid #ffff…" at bounding box center [447, 336] width 895 height 474
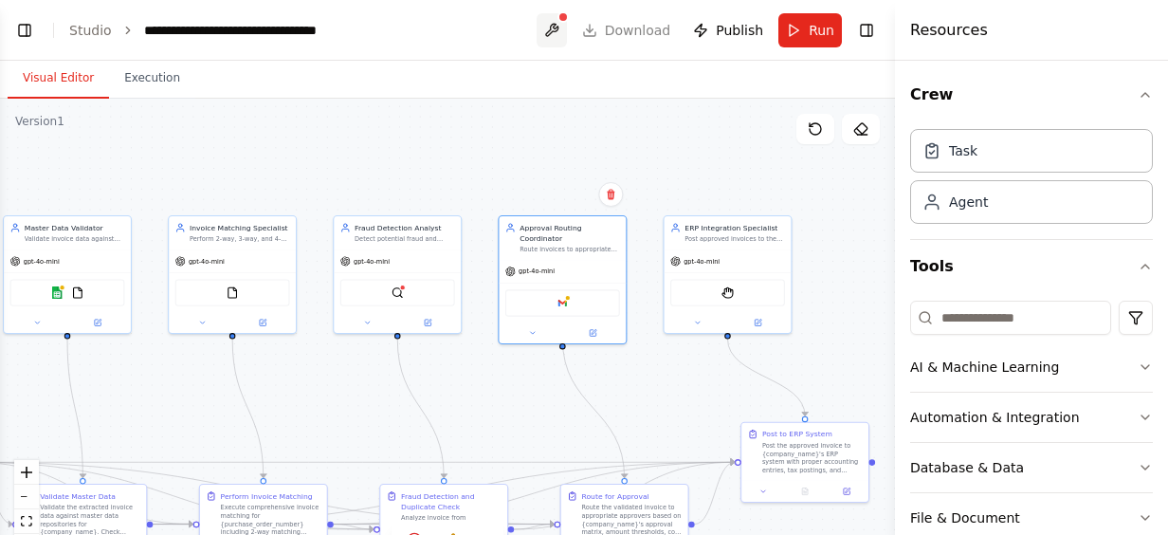
click at [565, 15] on button at bounding box center [552, 30] width 30 height 34
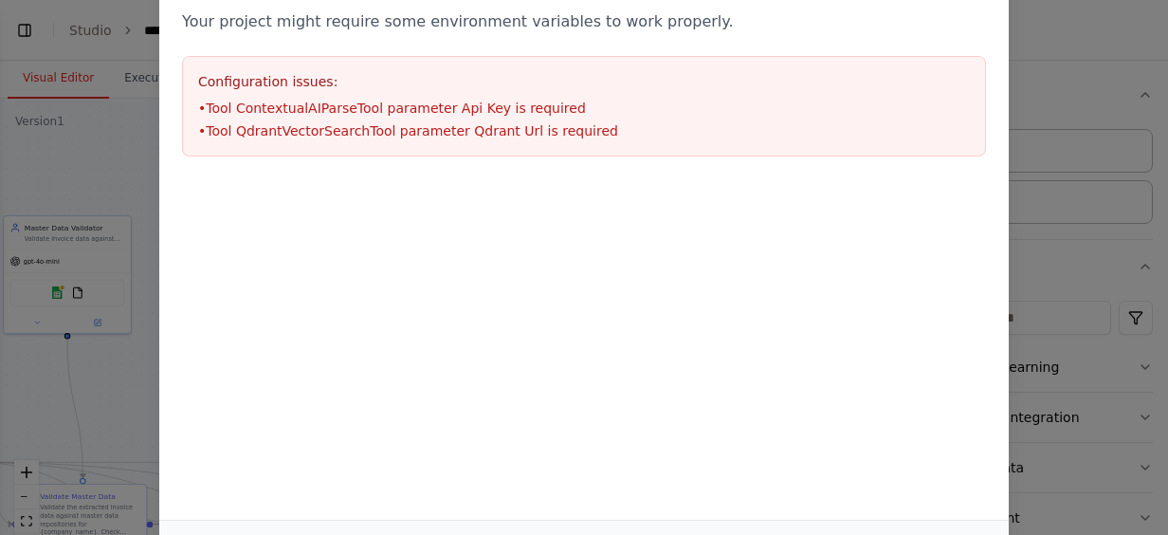
click at [1010, 157] on div "Environment configuration Your project might require some environment variables…" at bounding box center [584, 267] width 1168 height 535
click at [137, 104] on div "Environment configuration Your project might require some environment variables…" at bounding box center [584, 267] width 1168 height 535
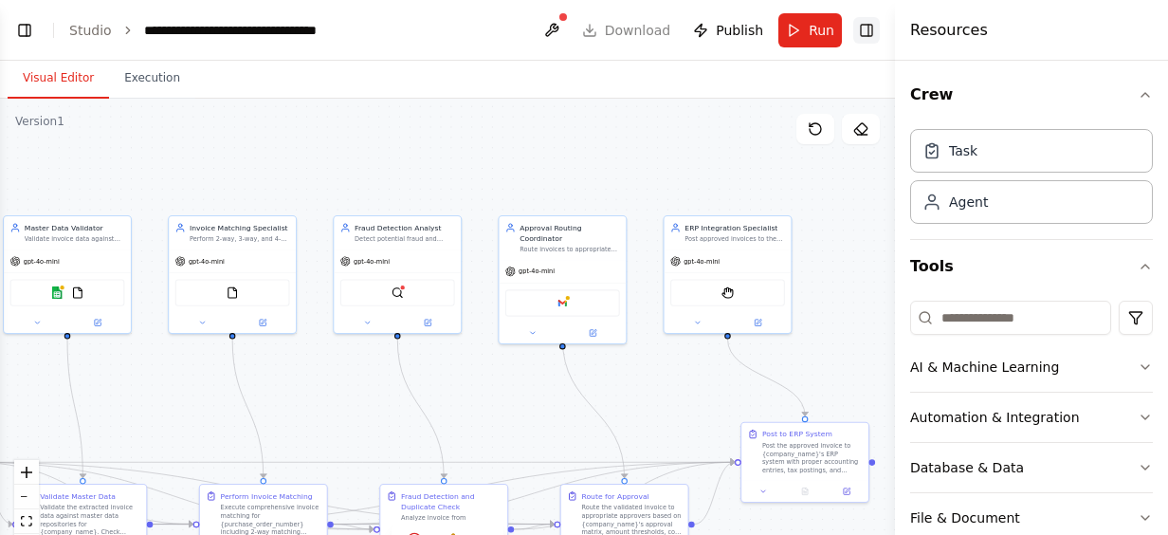
click at [874, 25] on button "Toggle Right Sidebar" at bounding box center [866, 30] width 27 height 27
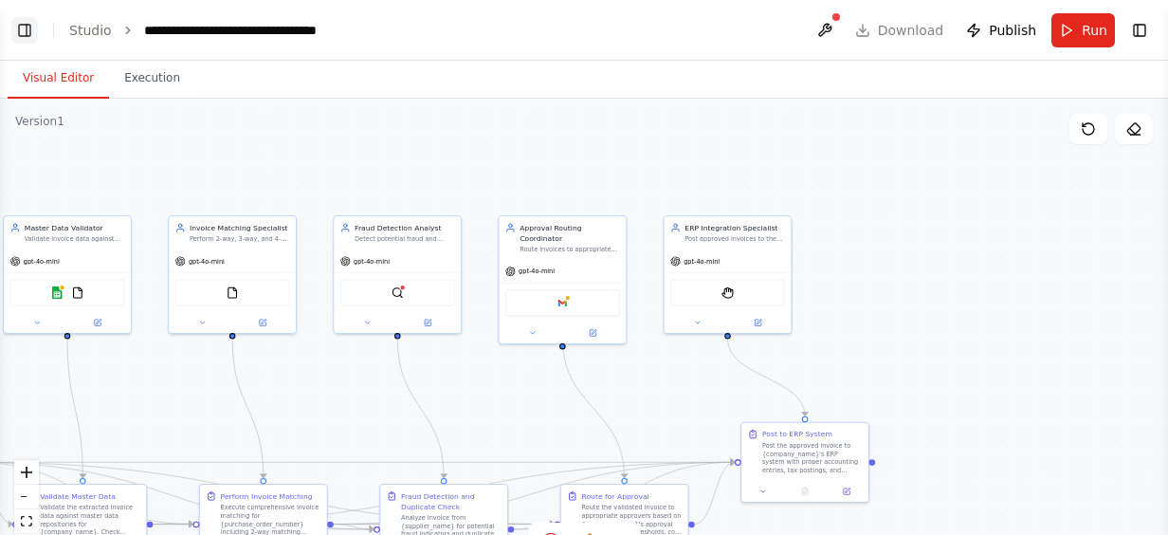
click at [22, 25] on button "Toggle Left Sidebar" at bounding box center [24, 30] width 27 height 27
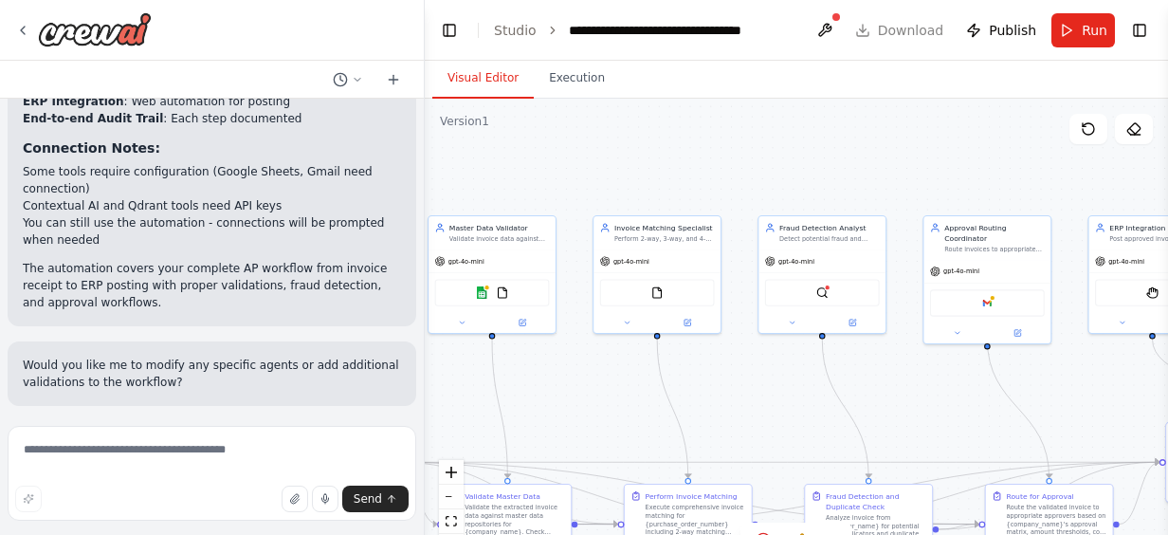
click at [583, 99] on div ".deletable-edge-delete-btn { width: 20px; height: 20px; border: 0px solid #ffff…" at bounding box center [796, 336] width 743 height 474
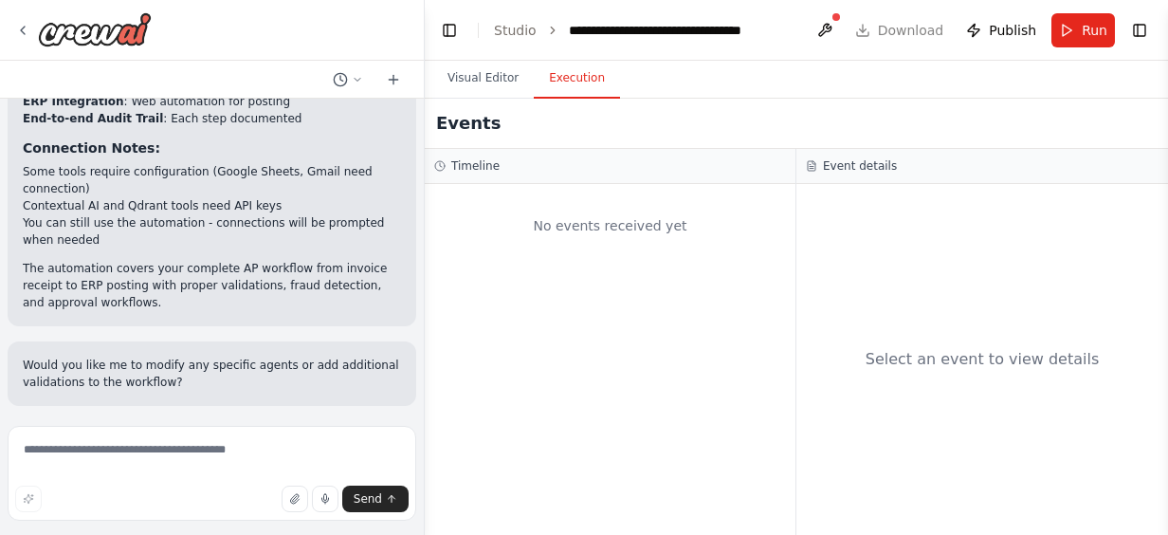
click at [573, 76] on button "Execution" at bounding box center [577, 79] width 86 height 40
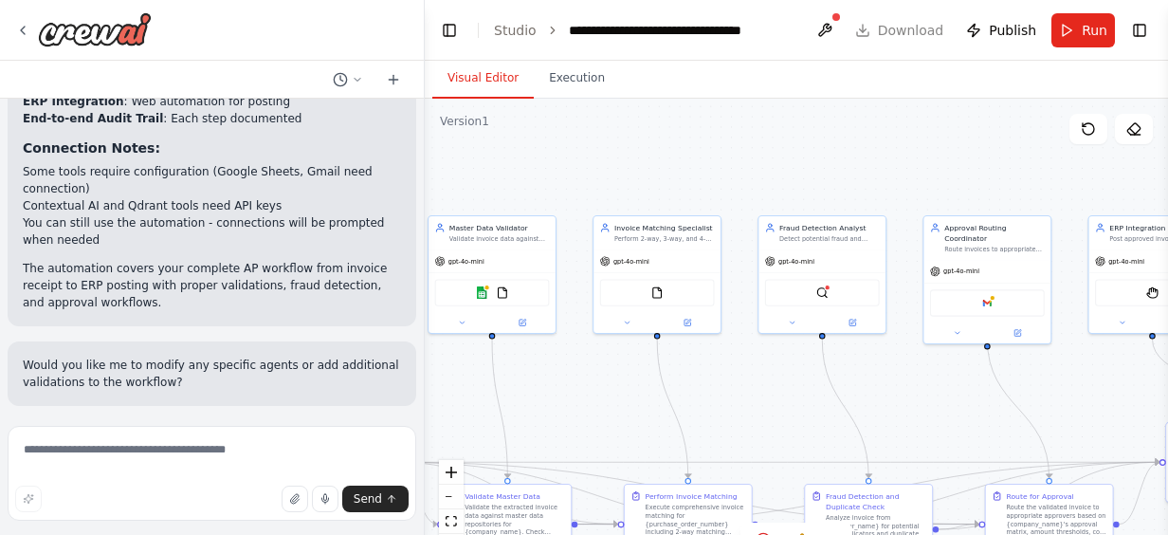
click at [500, 70] on button "Visual Editor" at bounding box center [482, 79] width 101 height 40
click at [677, 137] on div ".deletable-edge-delete-btn { width: 20px; height: 20px; border: 0px solid #ffff…" at bounding box center [796, 336] width 743 height 474
